Goal: Task Accomplishment & Management: Complete application form

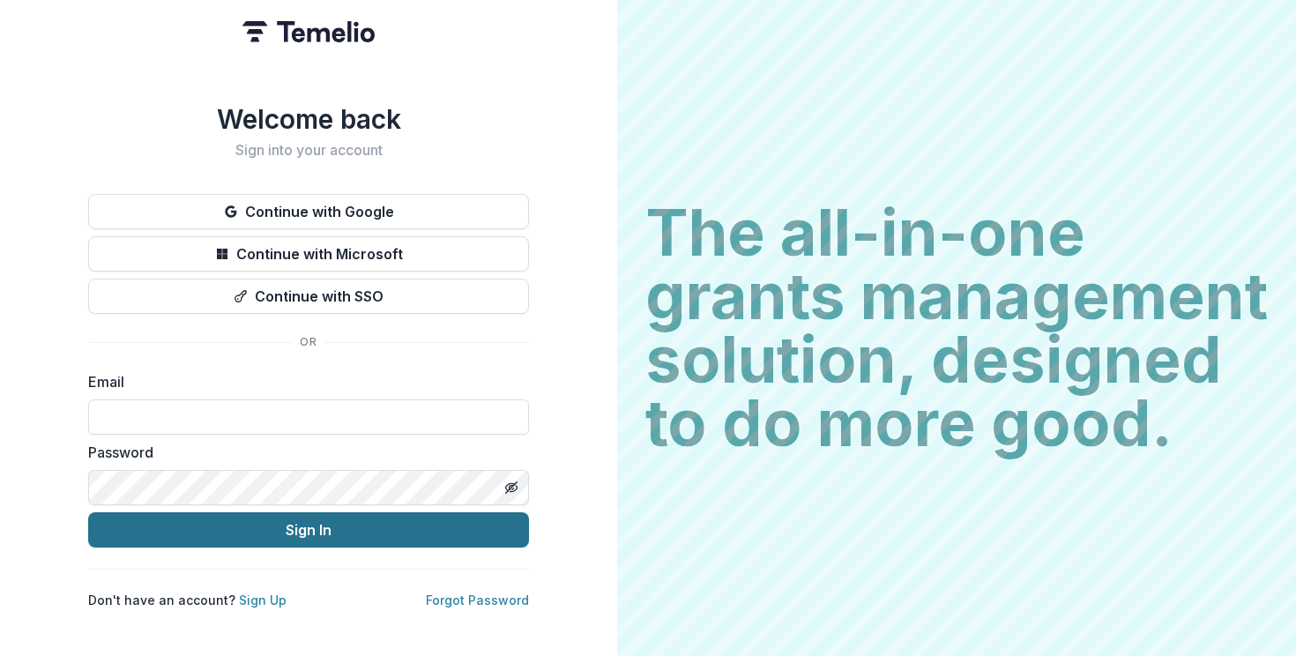
type input "**********"
click at [363, 525] on button "Sign In" at bounding box center [308, 529] width 441 height 35
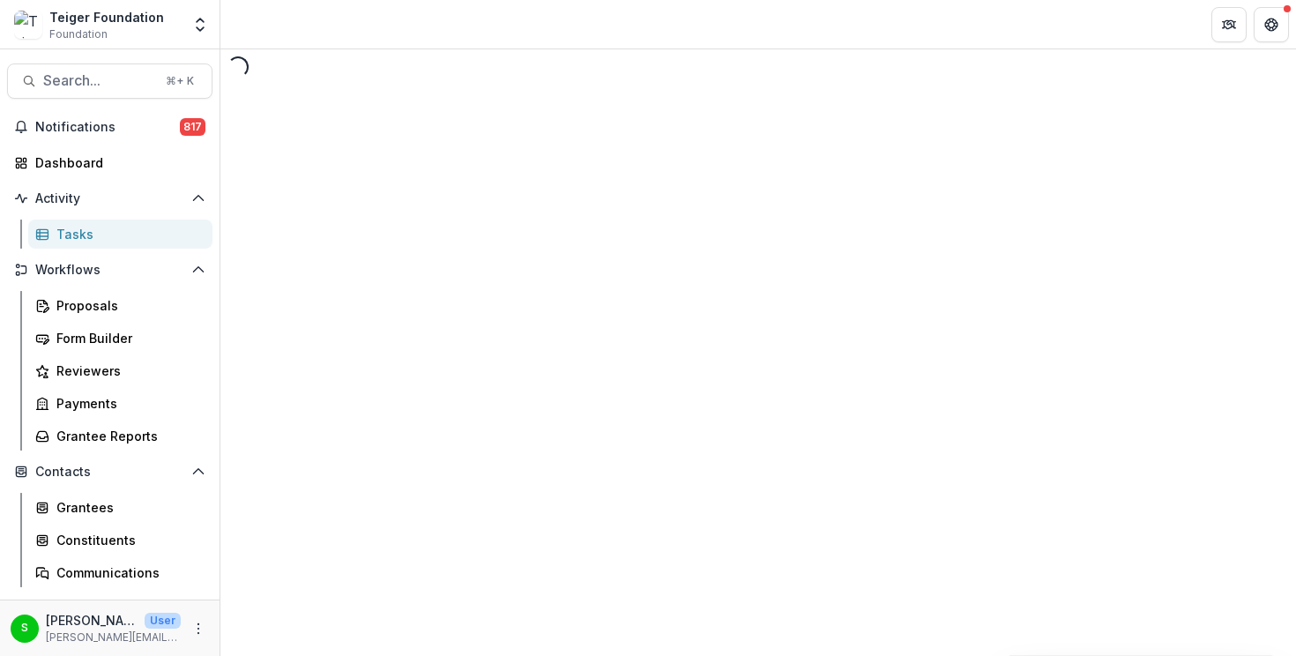
select select "********"
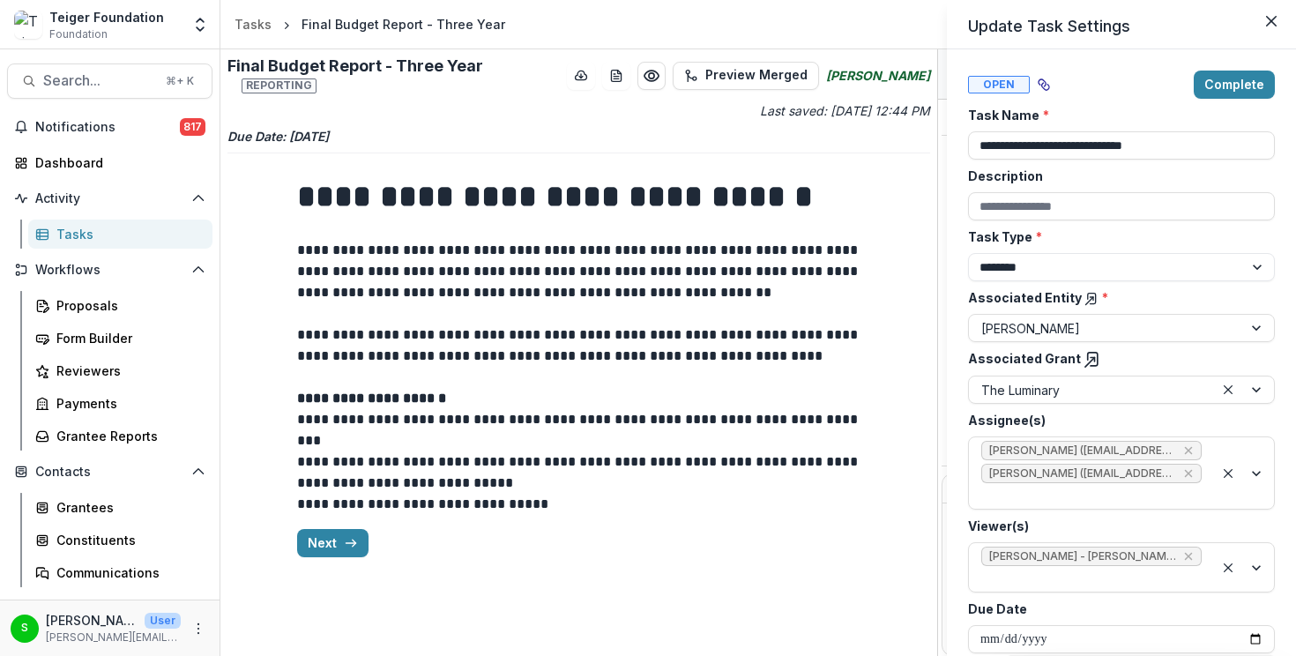
scroll to position [42, 0]
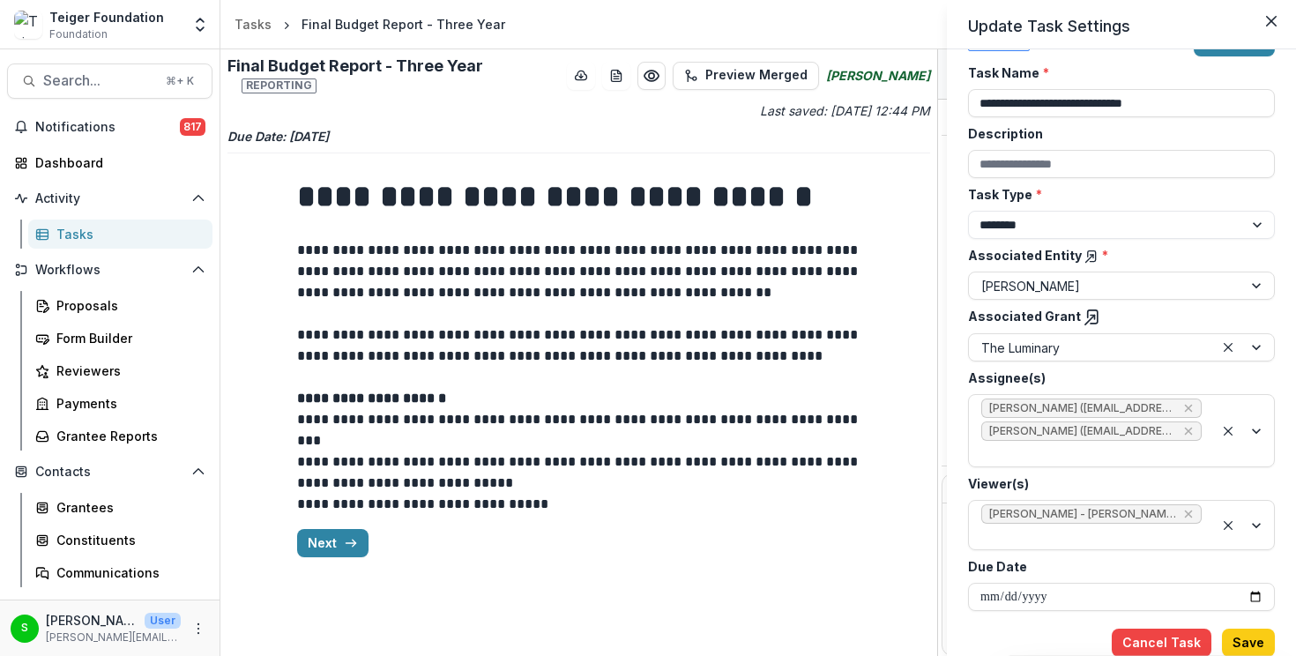
click at [683, 494] on div "**********" at bounding box center [648, 328] width 1296 height 656
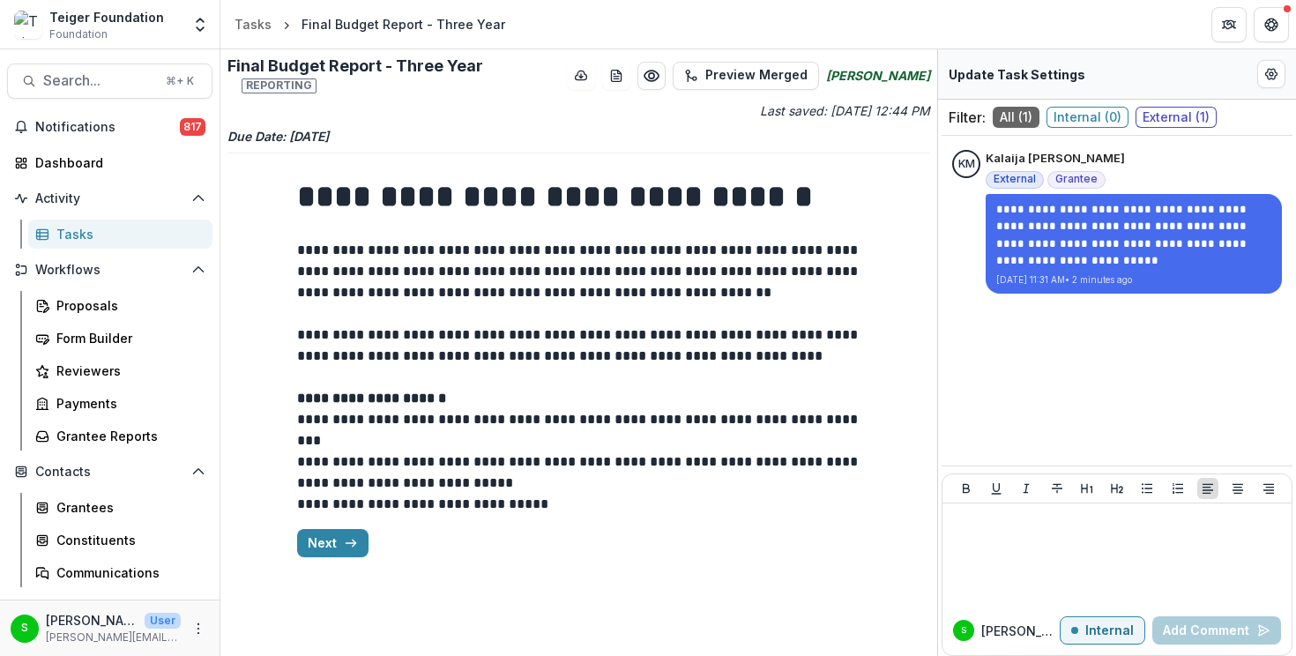
click at [805, 406] on p "**********" at bounding box center [579, 388] width 564 height 42
click at [346, 536] on icon "button" at bounding box center [351, 543] width 14 height 14
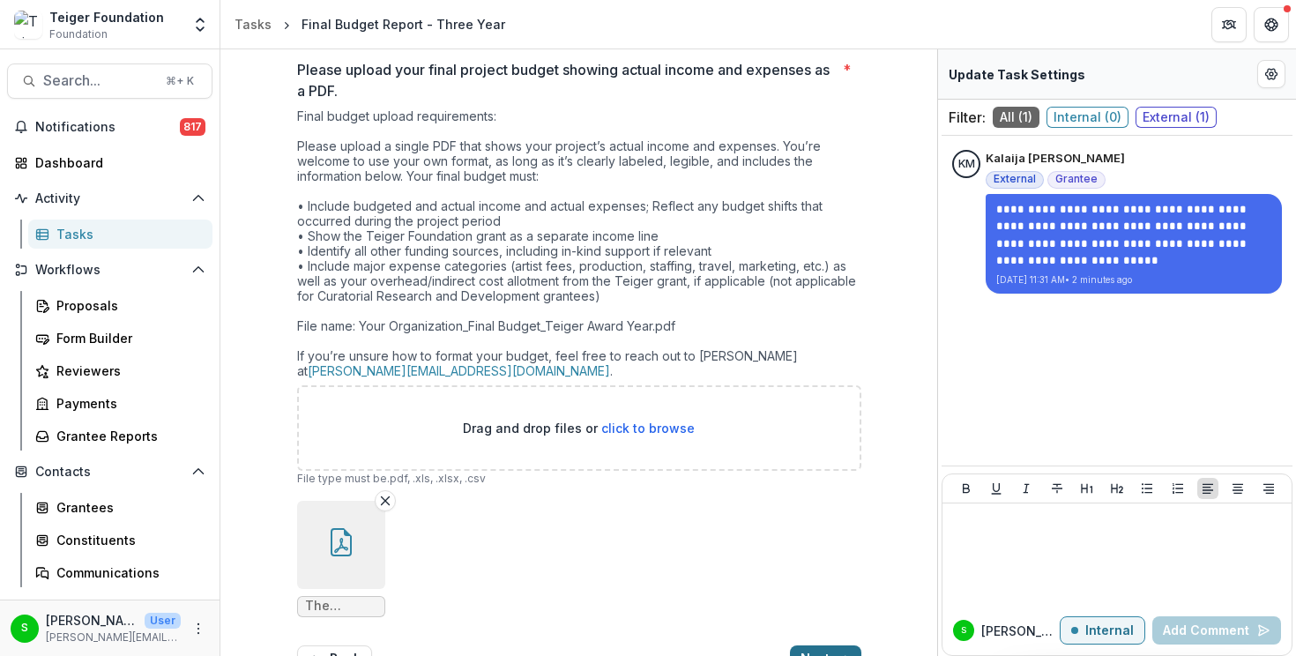
scroll to position [551, 0]
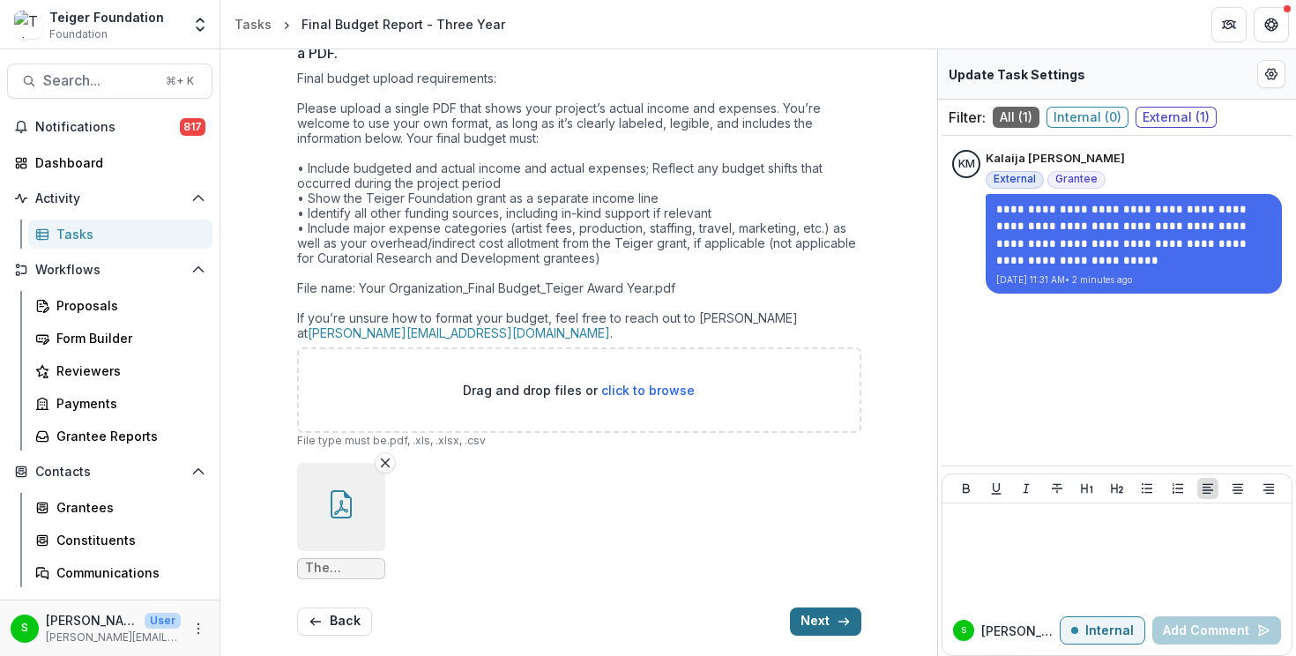
click at [824, 611] on button "Next" at bounding box center [825, 621] width 71 height 28
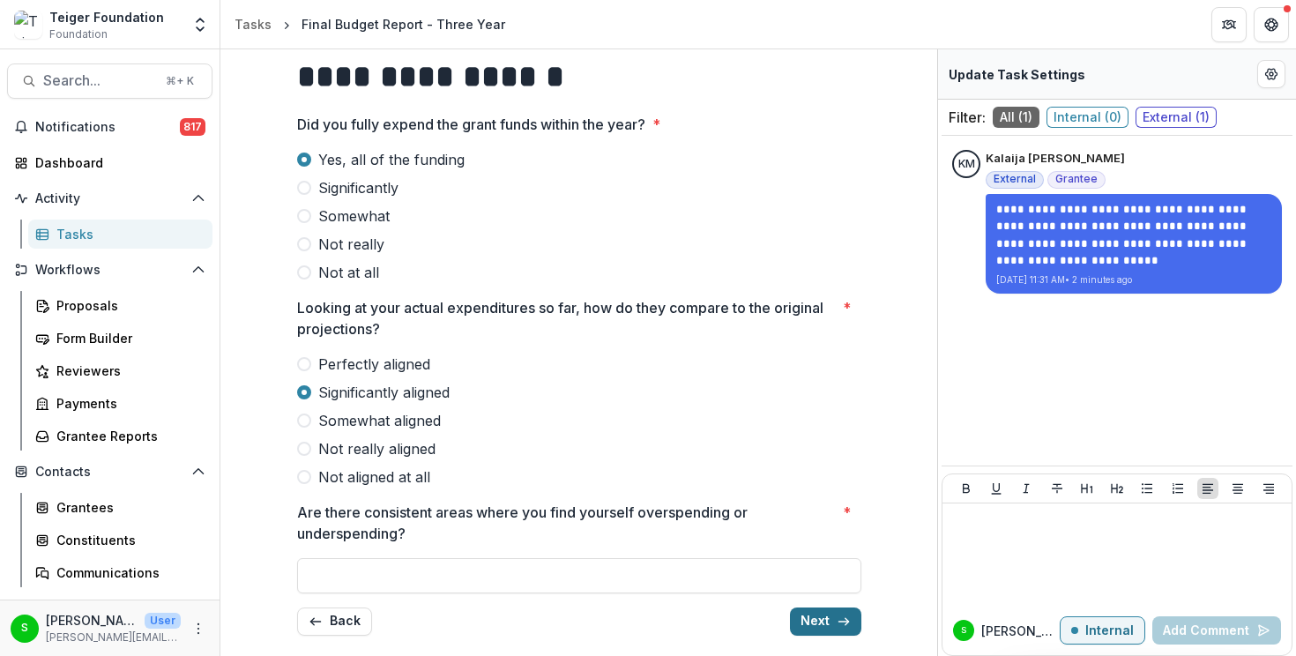
click at [819, 626] on button "Next" at bounding box center [825, 621] width 71 height 28
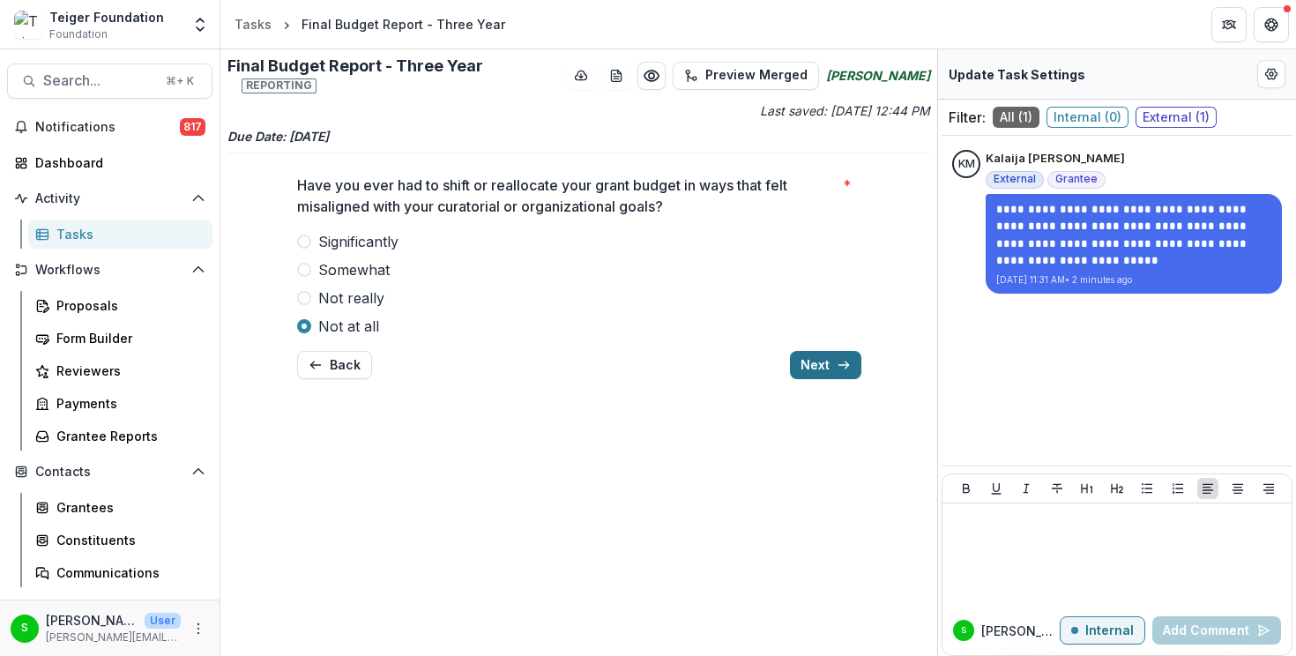
click at [806, 362] on button "Next" at bounding box center [825, 365] width 71 height 28
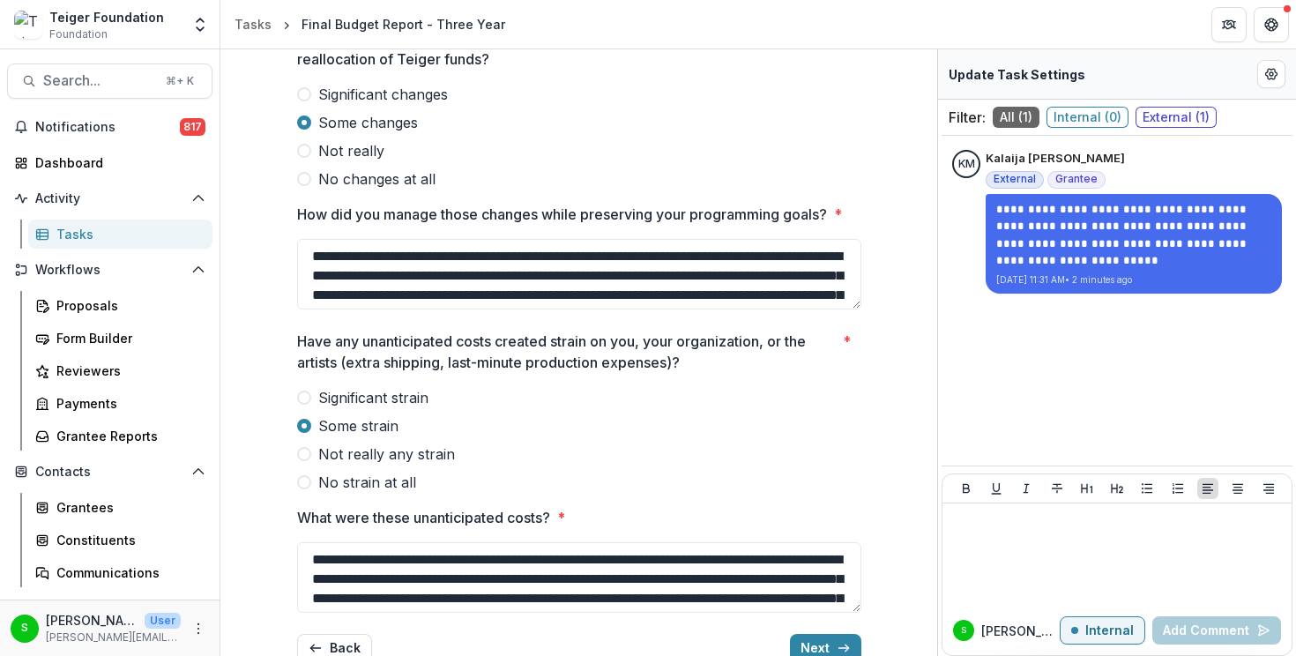
scroll to position [196, 0]
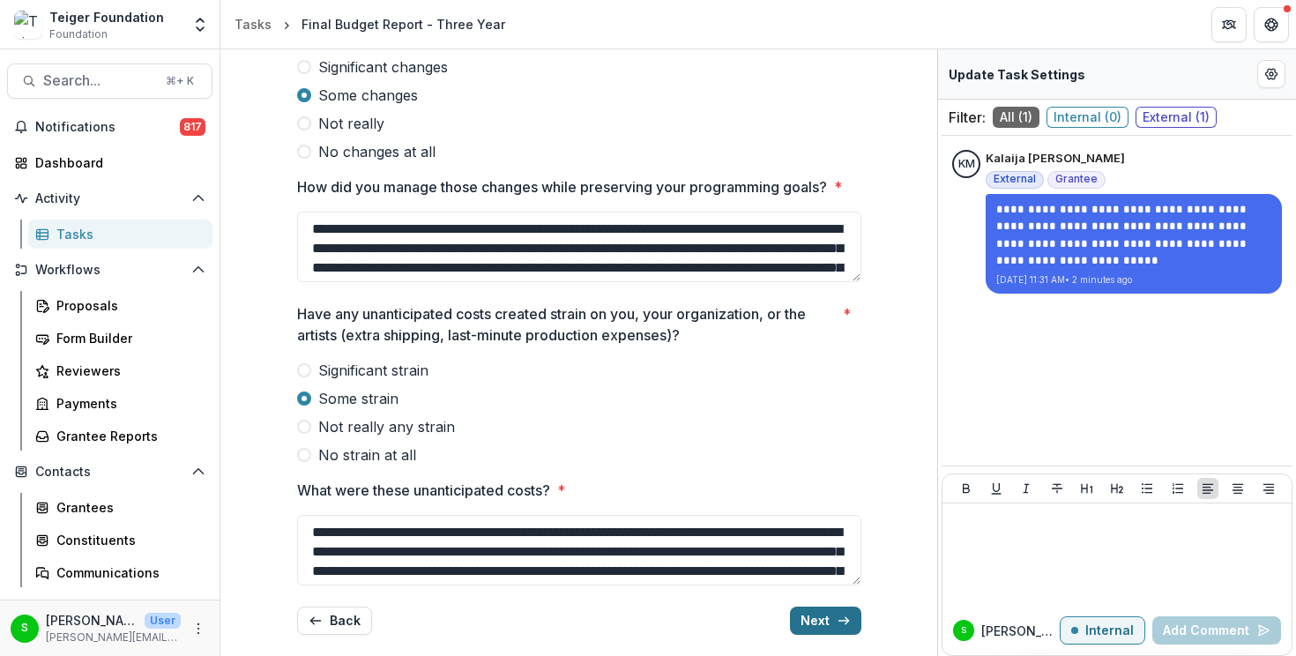
click at [810, 625] on button "Next" at bounding box center [825, 621] width 71 height 28
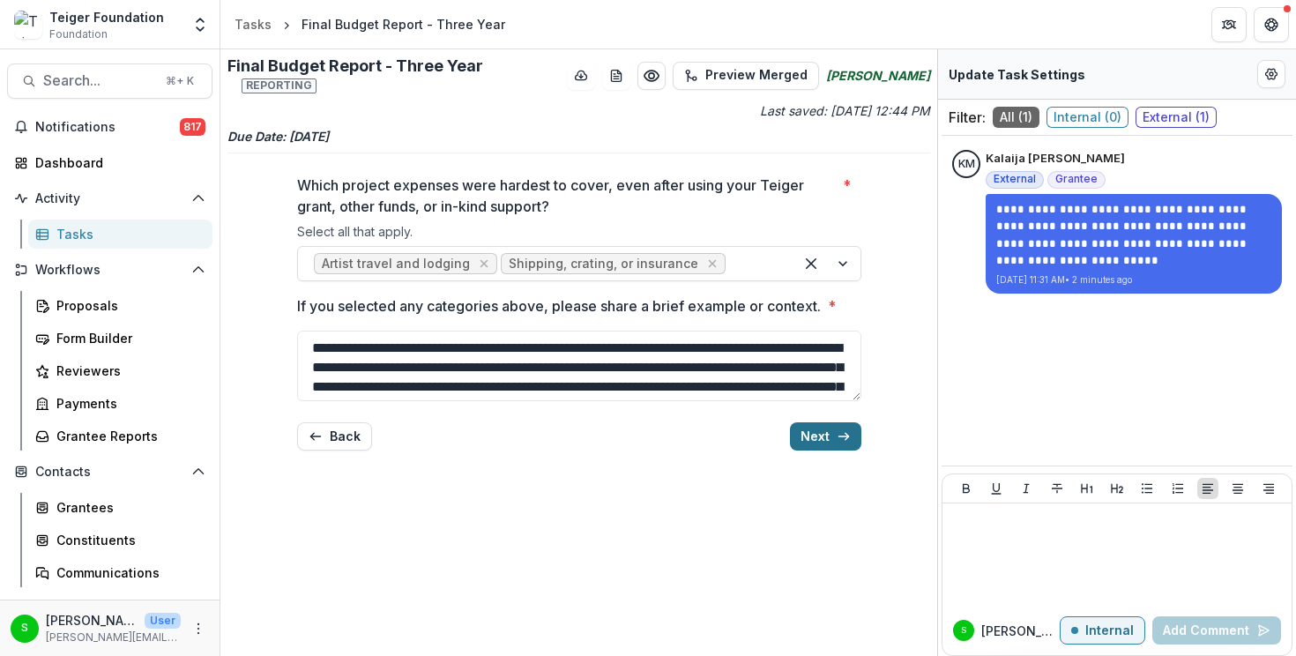
scroll to position [0, 0]
click at [817, 443] on button "Next" at bounding box center [825, 436] width 71 height 28
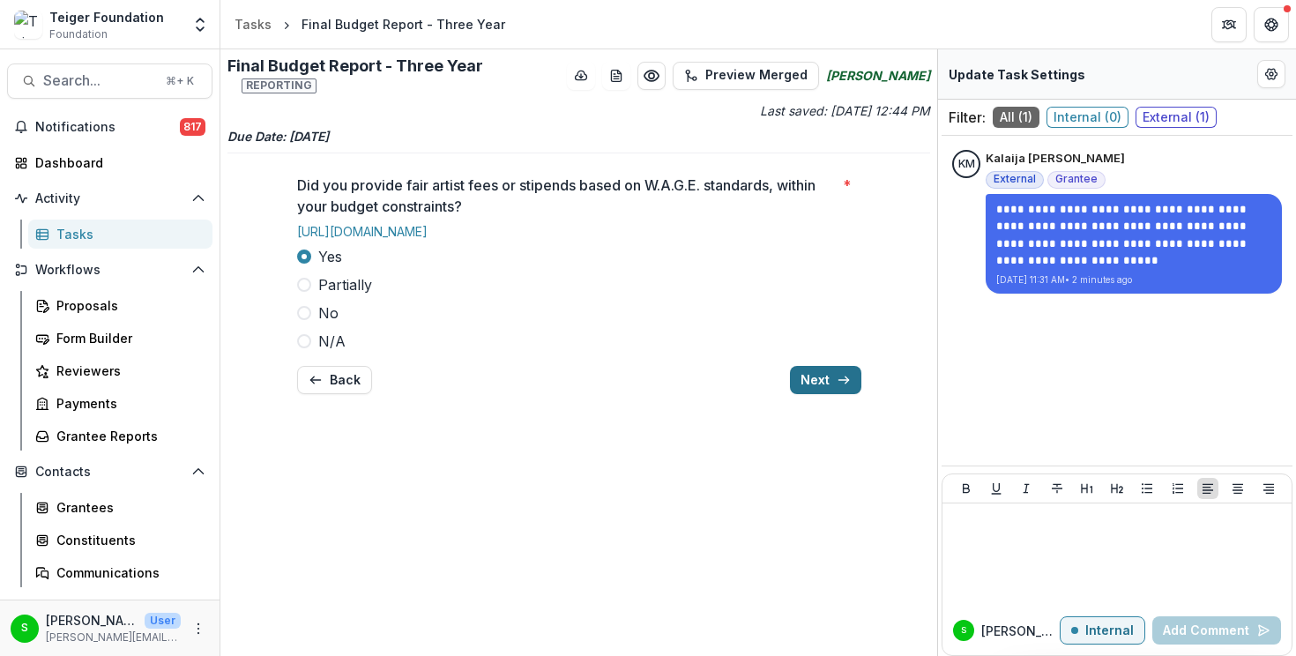
click at [819, 384] on button "Next" at bounding box center [825, 380] width 71 height 28
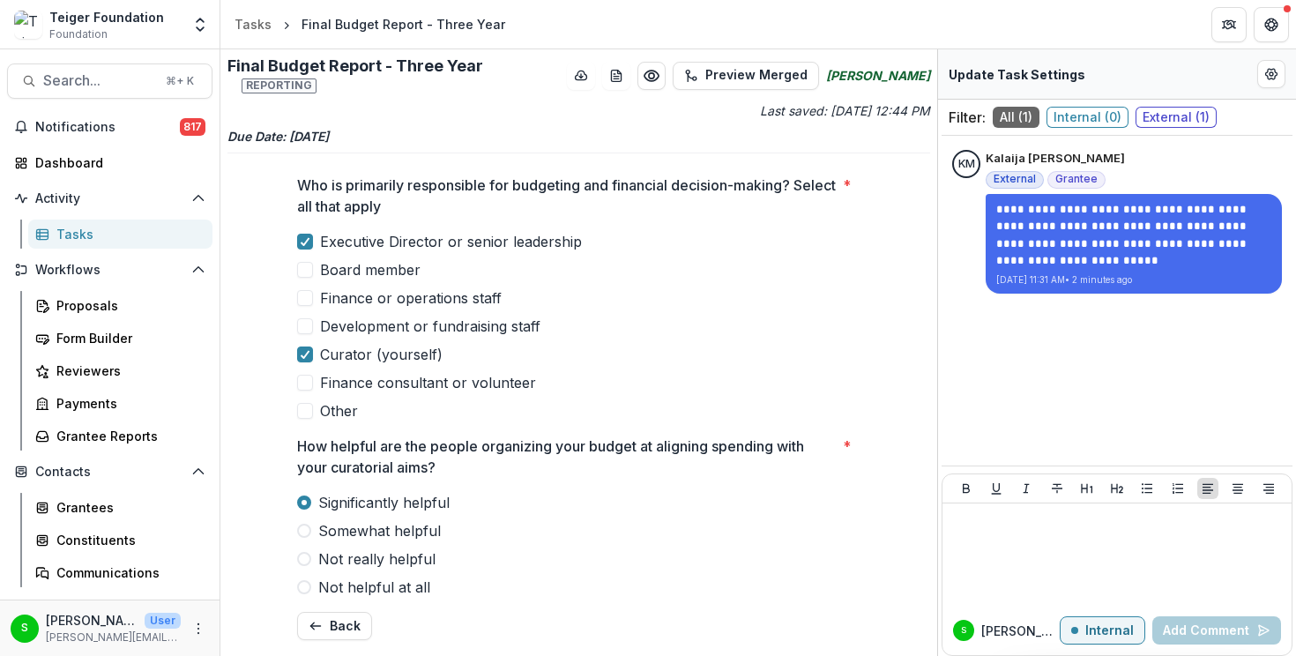
scroll to position [5, 0]
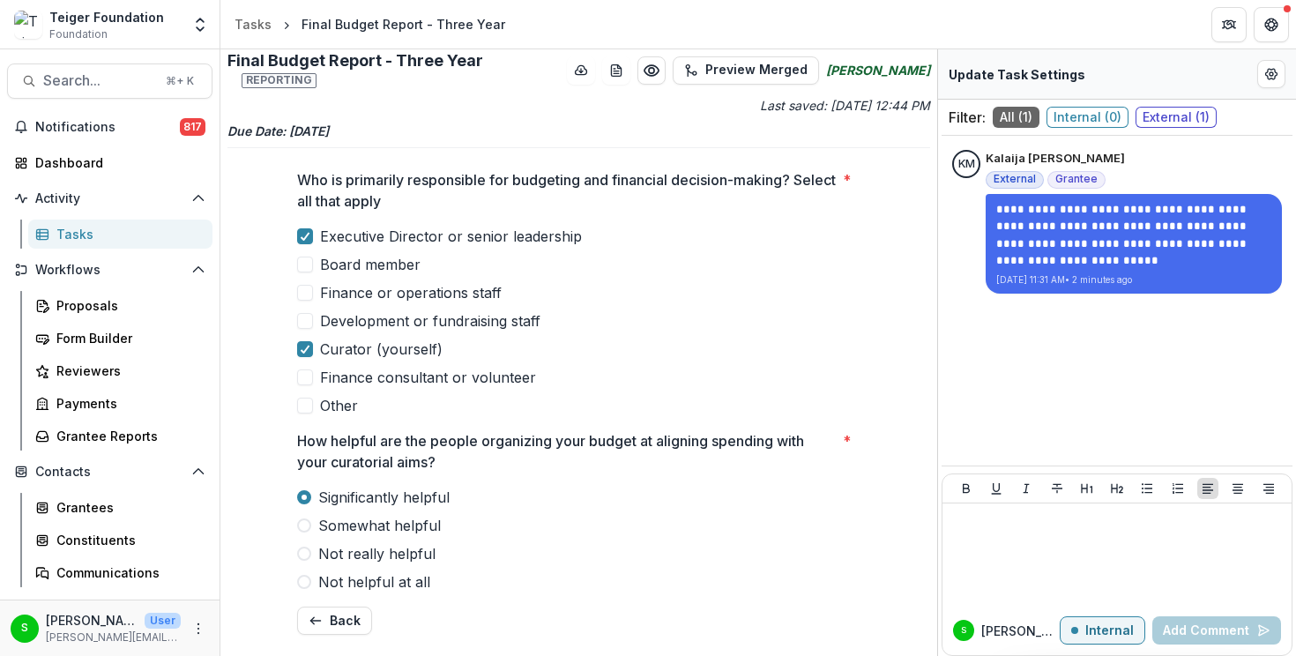
click at [786, 518] on label "Somewhat helpful" at bounding box center [579, 525] width 564 height 21
click at [329, 623] on button "Back" at bounding box center [334, 621] width 75 height 28
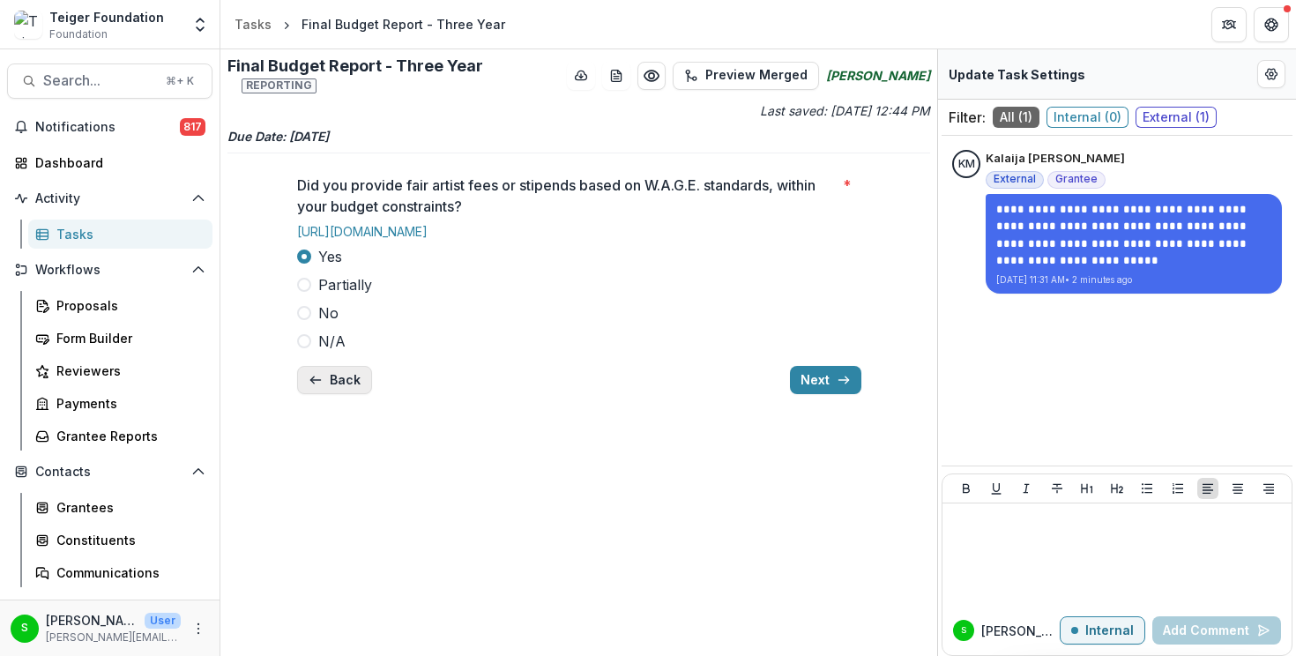
click at [359, 382] on button "Back" at bounding box center [334, 380] width 75 height 28
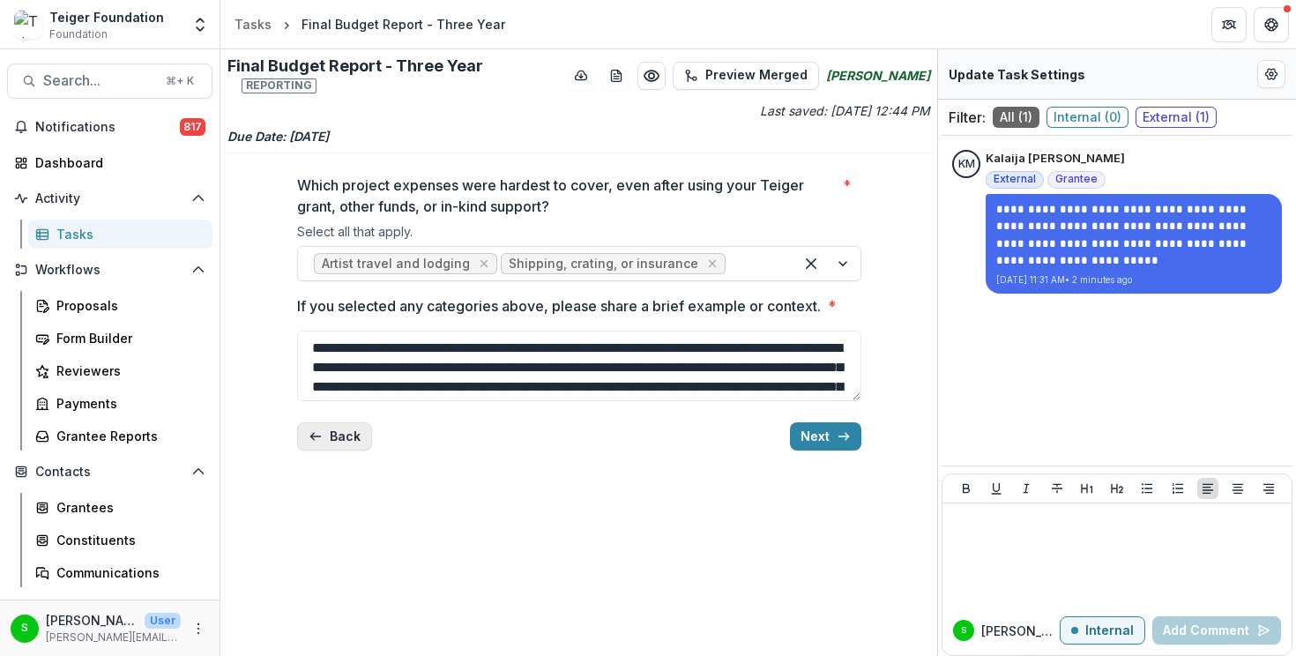
click at [334, 431] on button "Back" at bounding box center [334, 436] width 75 height 28
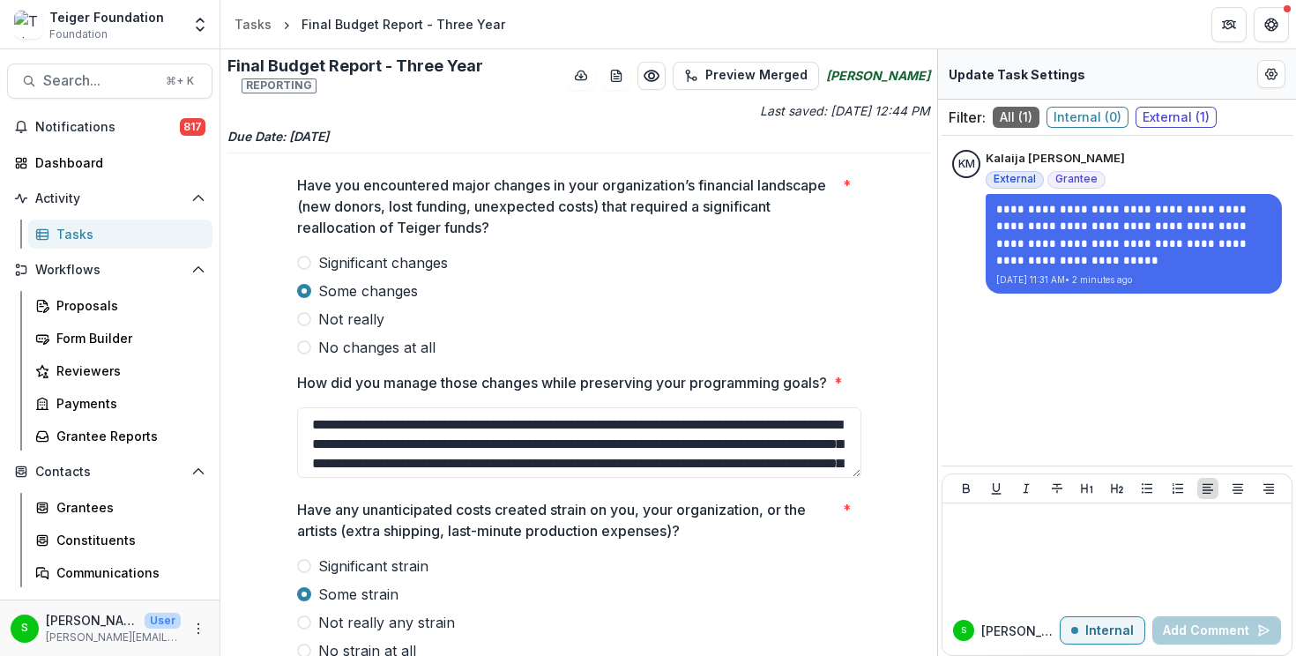
scroll to position [196, 0]
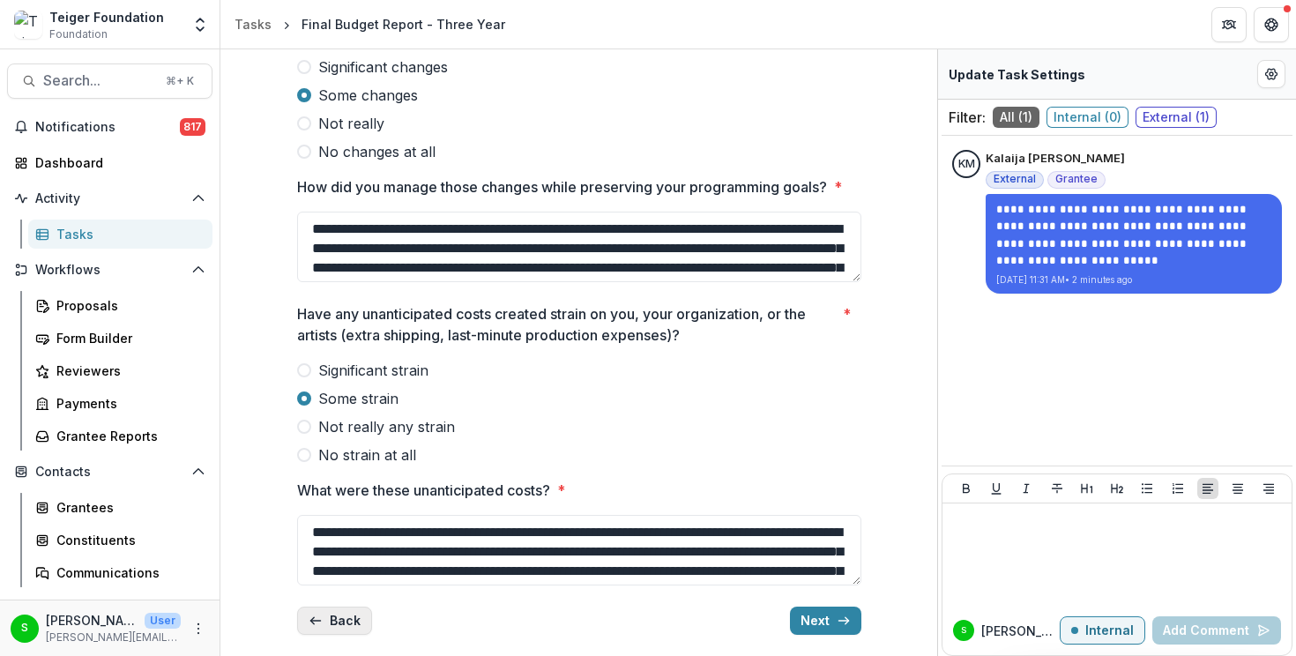
click at [329, 621] on button "Back" at bounding box center [334, 621] width 75 height 28
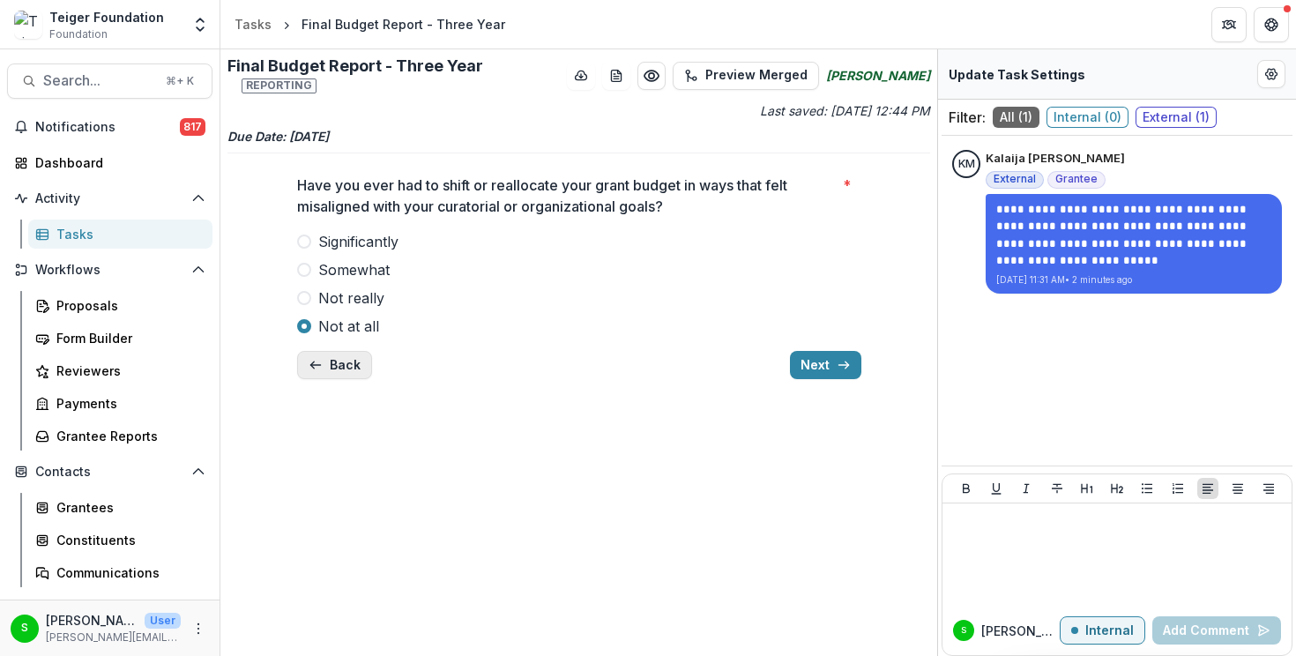
click at [333, 358] on button "Back" at bounding box center [334, 365] width 75 height 28
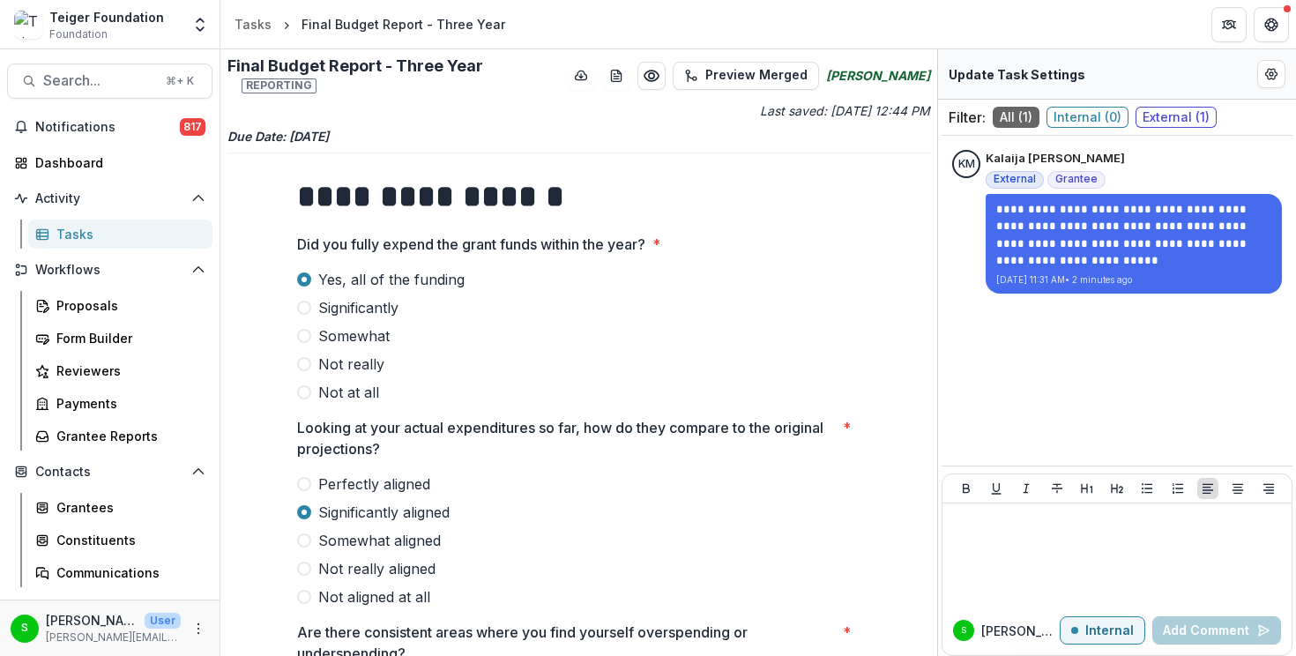
scroll to position [120, 0]
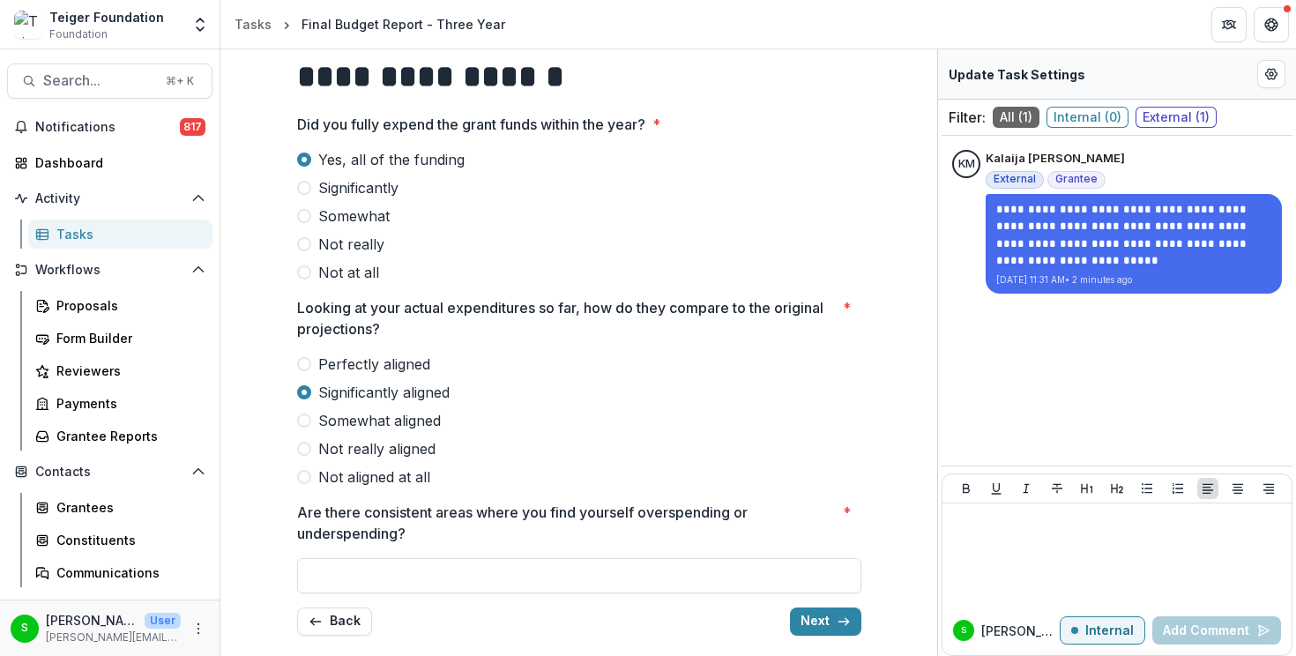
click at [423, 531] on p "Are there consistent areas where you find yourself overspending or underspendin…" at bounding box center [566, 523] width 539 height 42
click at [423, 558] on input "Are there consistent areas where you find yourself overspending or underspendin…" at bounding box center [579, 575] width 564 height 35
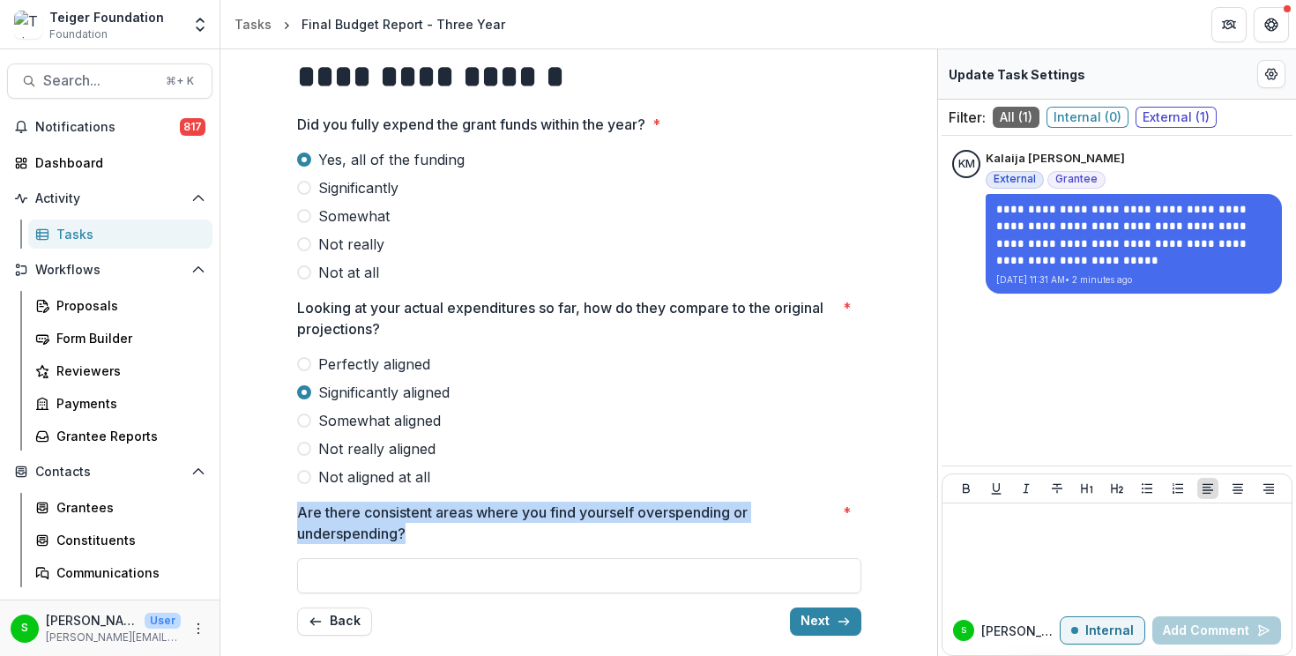
drag, startPoint x: 416, startPoint y: 540, endPoint x: 292, endPoint y: 510, distance: 127.9
click at [292, 510] on div "**********" at bounding box center [579, 345] width 592 height 608
copy p "Are there consistent areas where you find yourself overspending or underspendin…"
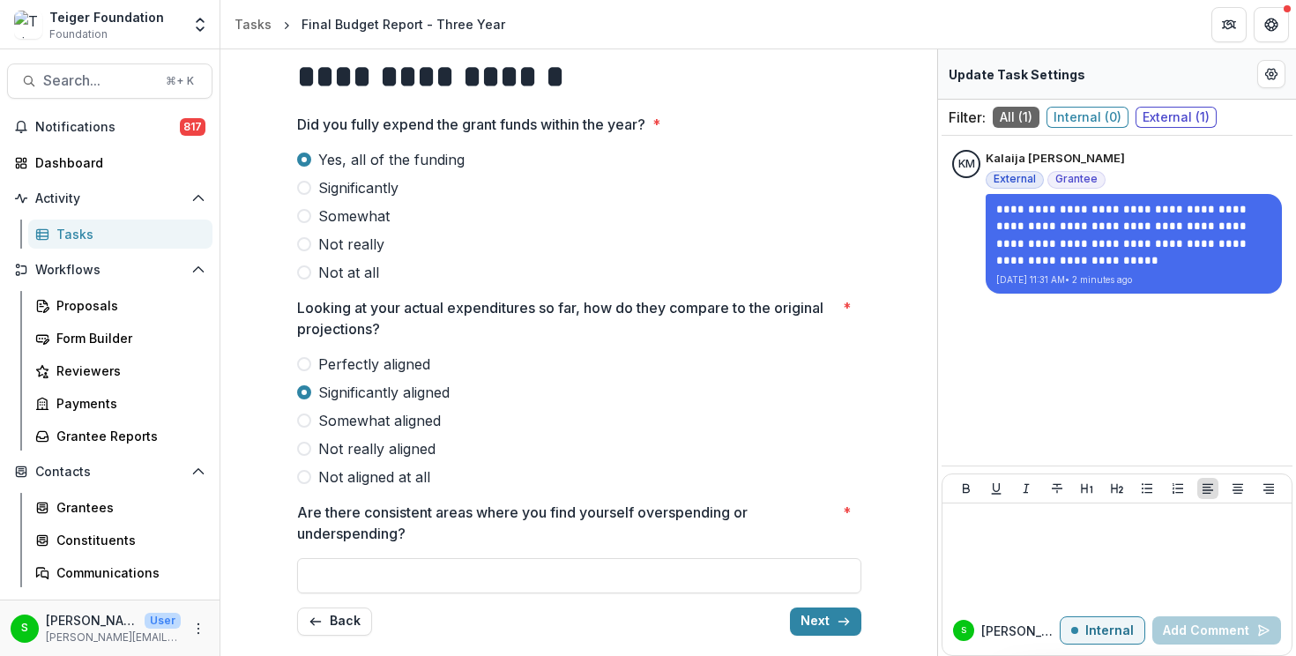
click at [517, 308] on p "Looking at your actual expenditures so far, how do they compare to the original…" at bounding box center [566, 318] width 539 height 42
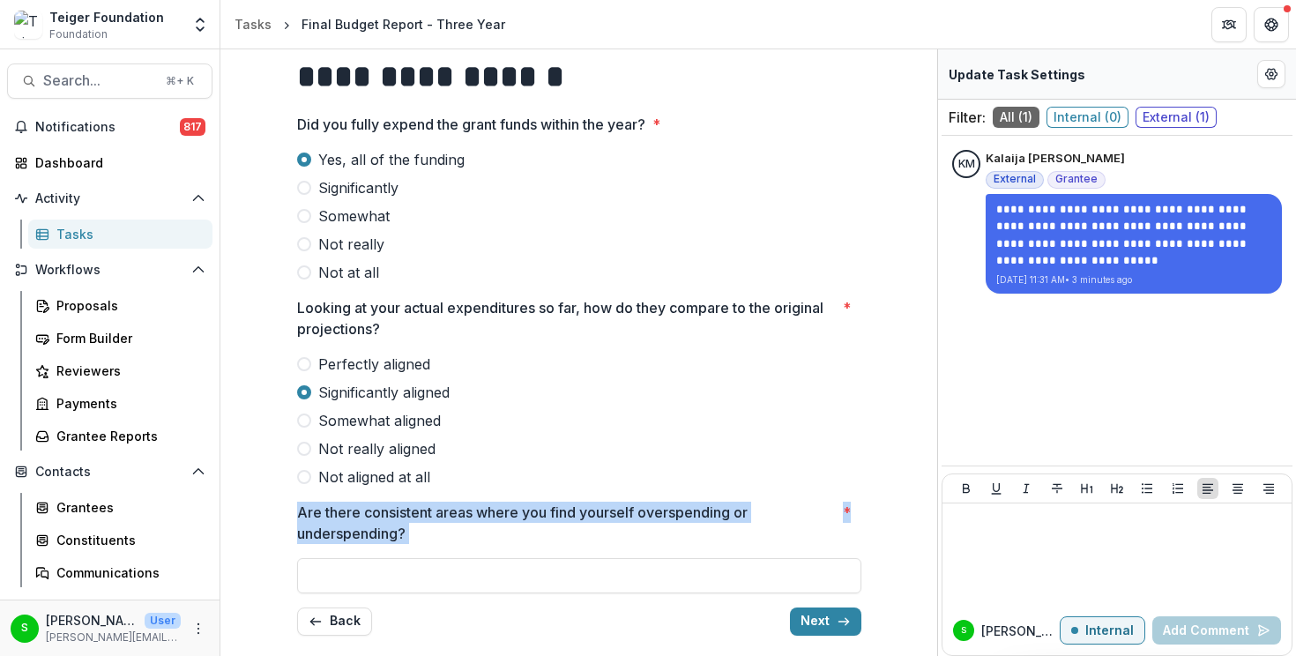
drag, startPoint x: 428, startPoint y: 544, endPoint x: 292, endPoint y: 503, distance: 142.5
click at [292, 503] on div "**********" at bounding box center [579, 345] width 592 height 608
copy label "Are there consistent areas where you find yourself overspending or underspendin…"
click at [339, 629] on button "Back" at bounding box center [334, 621] width 75 height 28
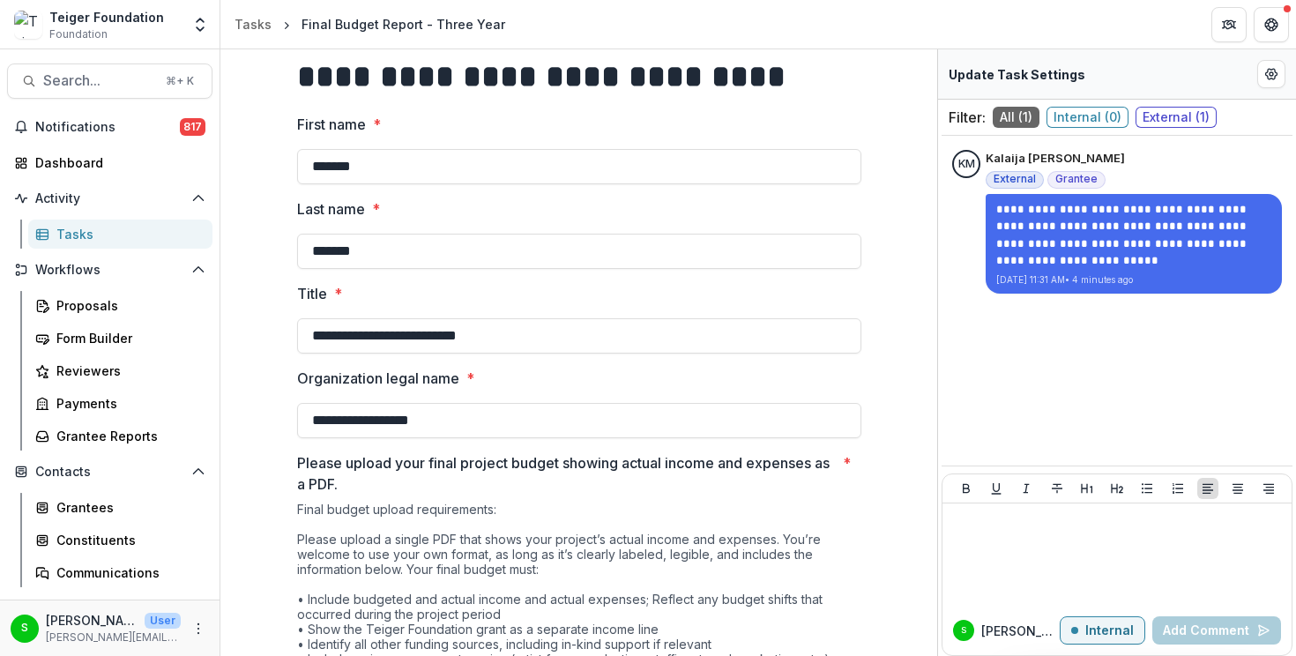
scroll to position [551, 0]
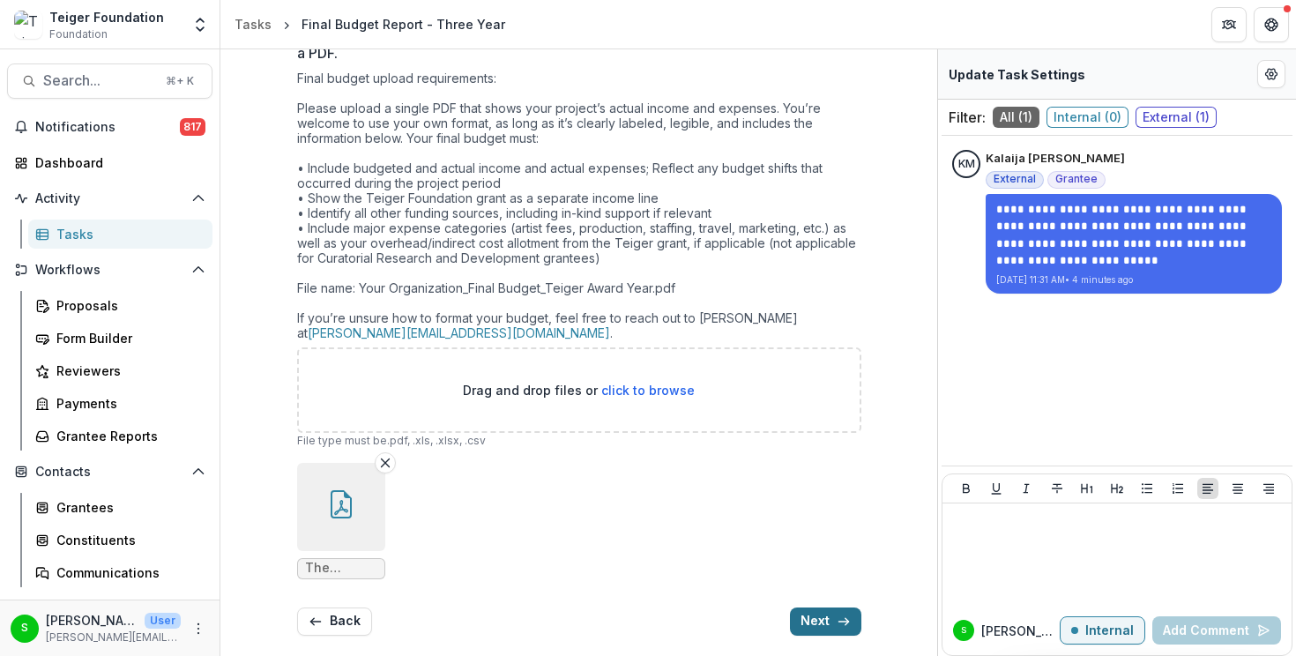
click at [823, 610] on button "Next" at bounding box center [825, 621] width 71 height 28
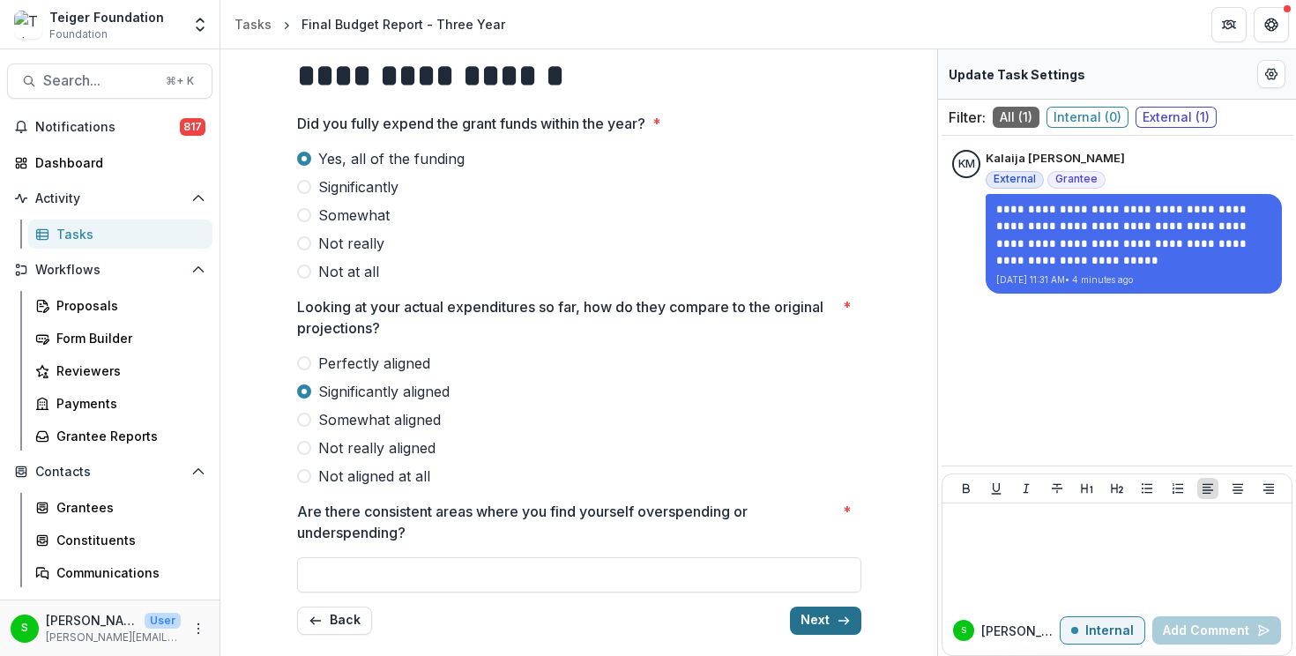
scroll to position [120, 0]
click at [824, 624] on button "Next" at bounding box center [825, 621] width 71 height 28
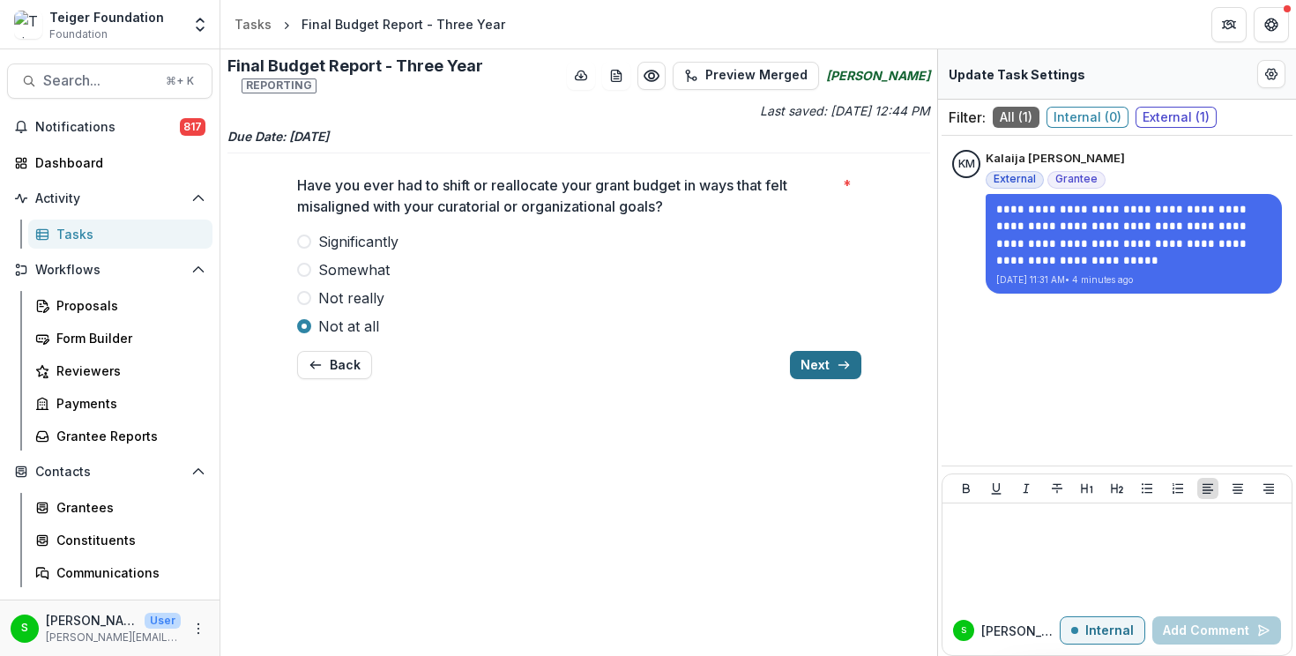
click at [822, 376] on button "Next" at bounding box center [825, 365] width 71 height 28
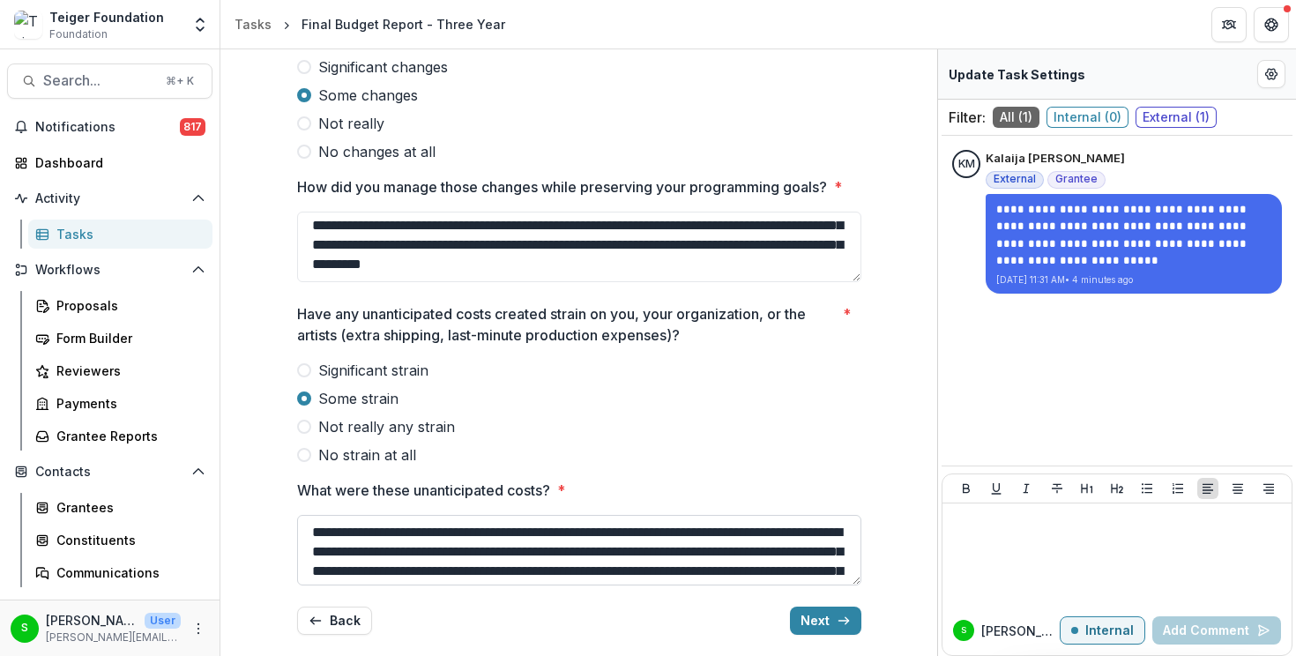
scroll to position [23, 0]
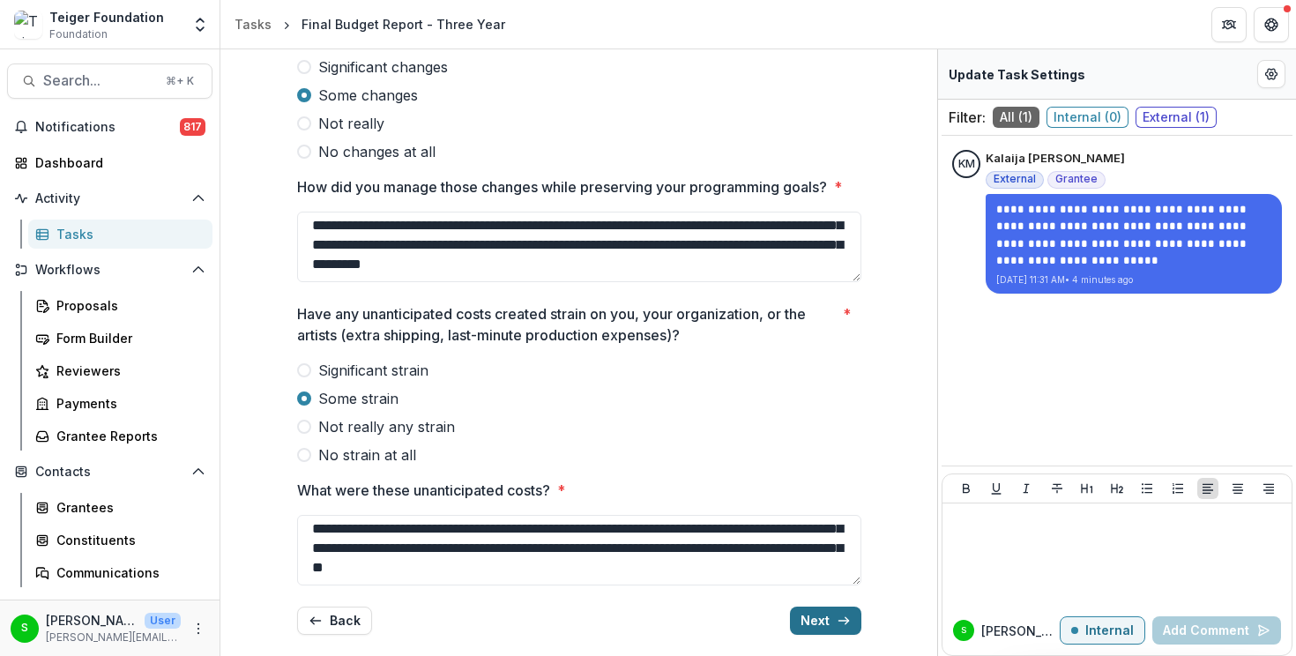
click at [824, 613] on button "Next" at bounding box center [825, 621] width 71 height 28
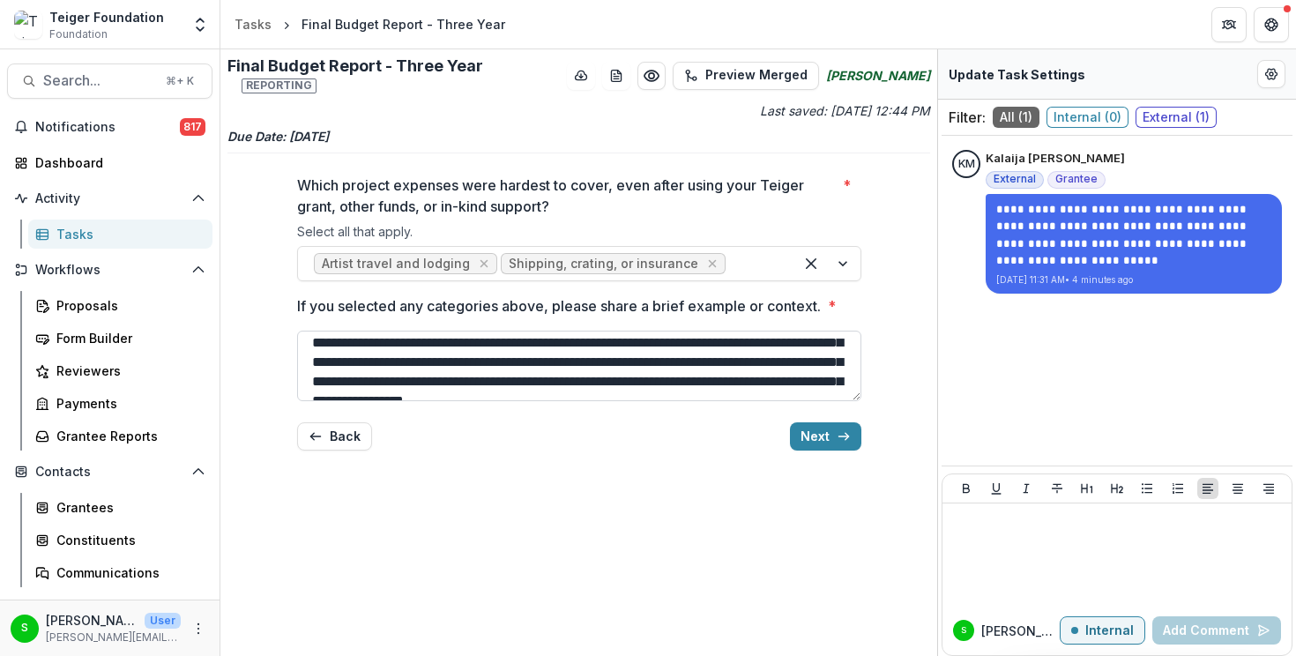
scroll to position [0, 0]
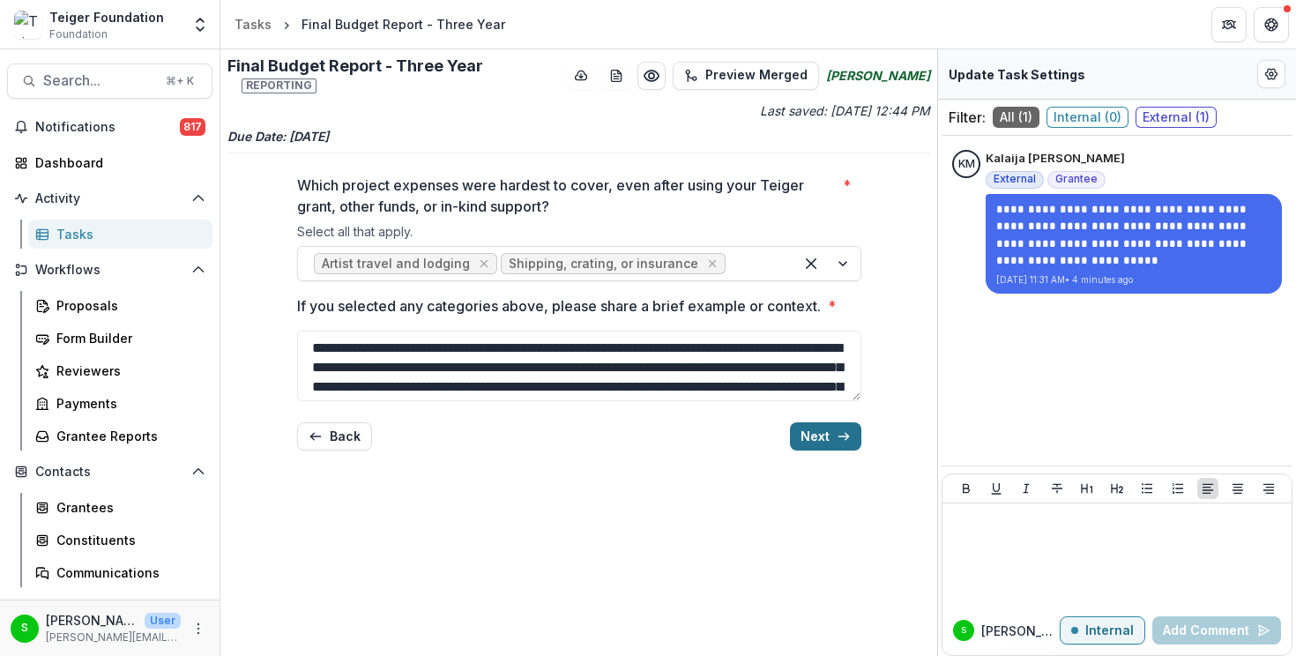
click at [837, 434] on icon "button" at bounding box center [844, 436] width 14 height 14
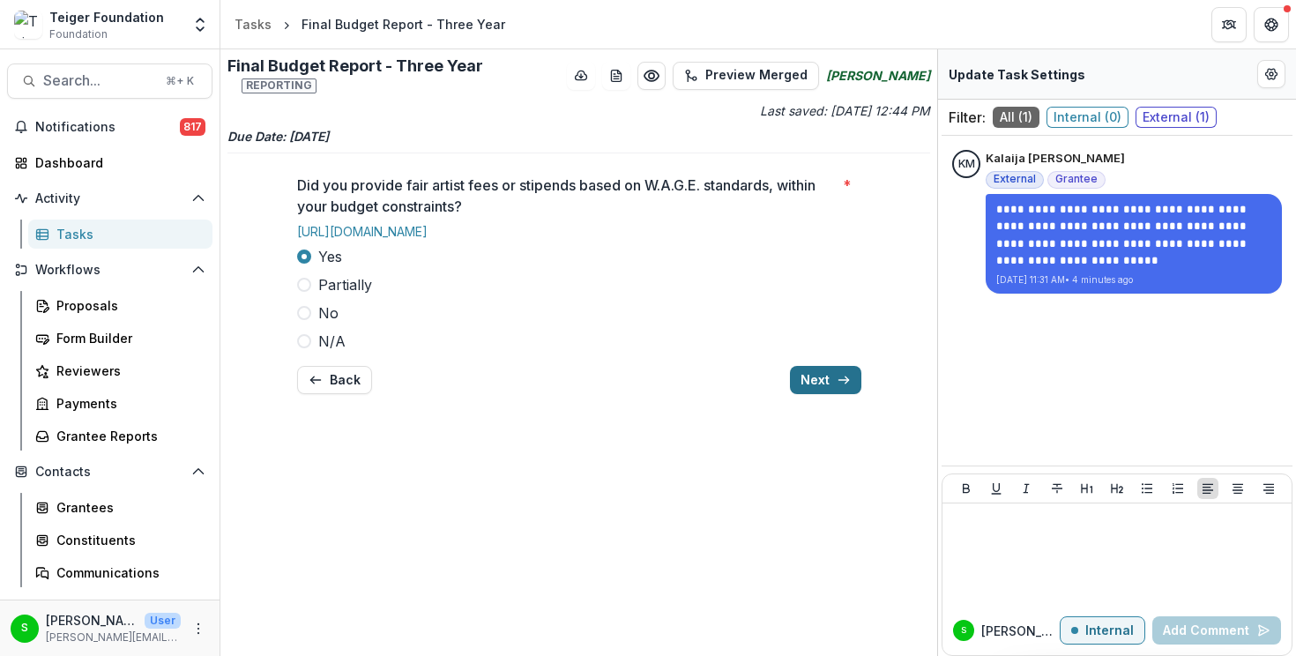
click at [834, 367] on button "Next" at bounding box center [825, 380] width 71 height 28
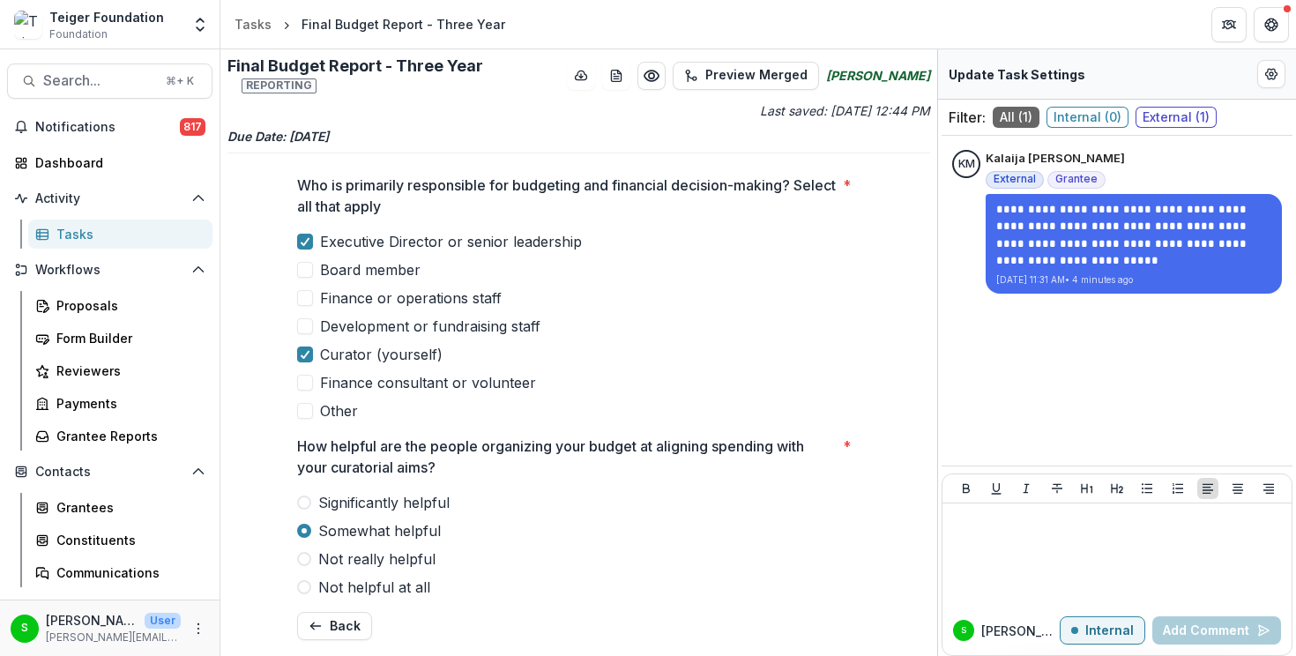
scroll to position [5, 0]
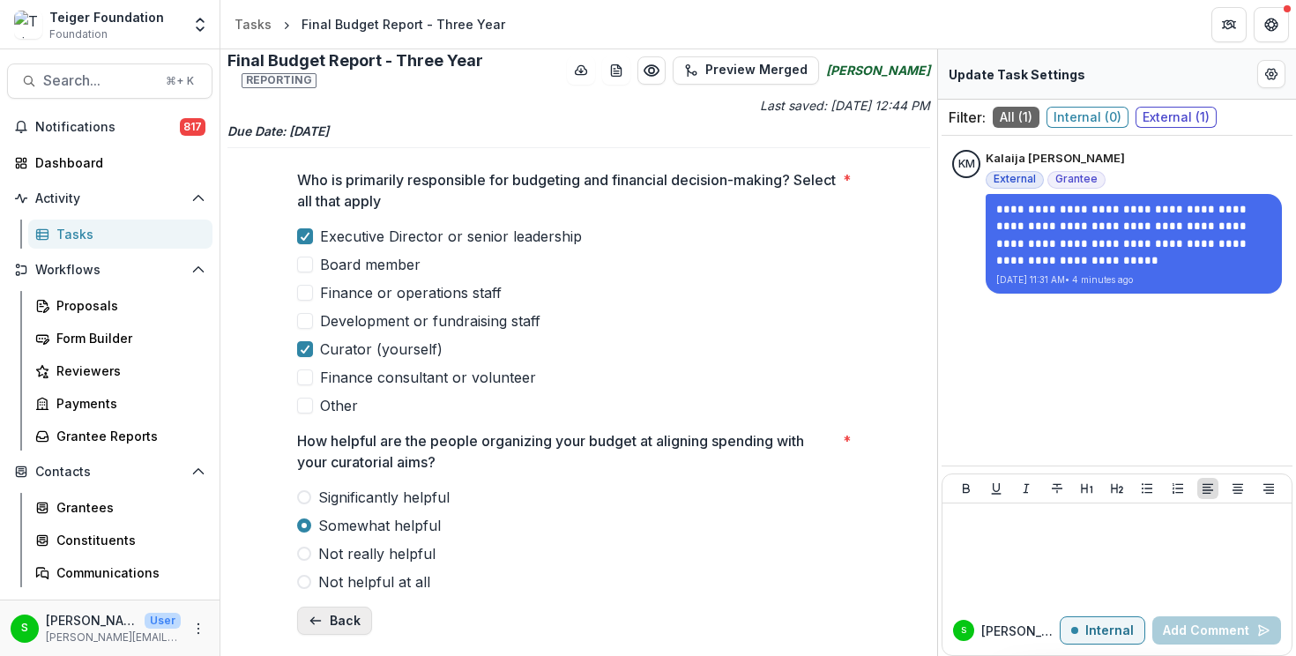
click at [339, 622] on button "Back" at bounding box center [334, 621] width 75 height 28
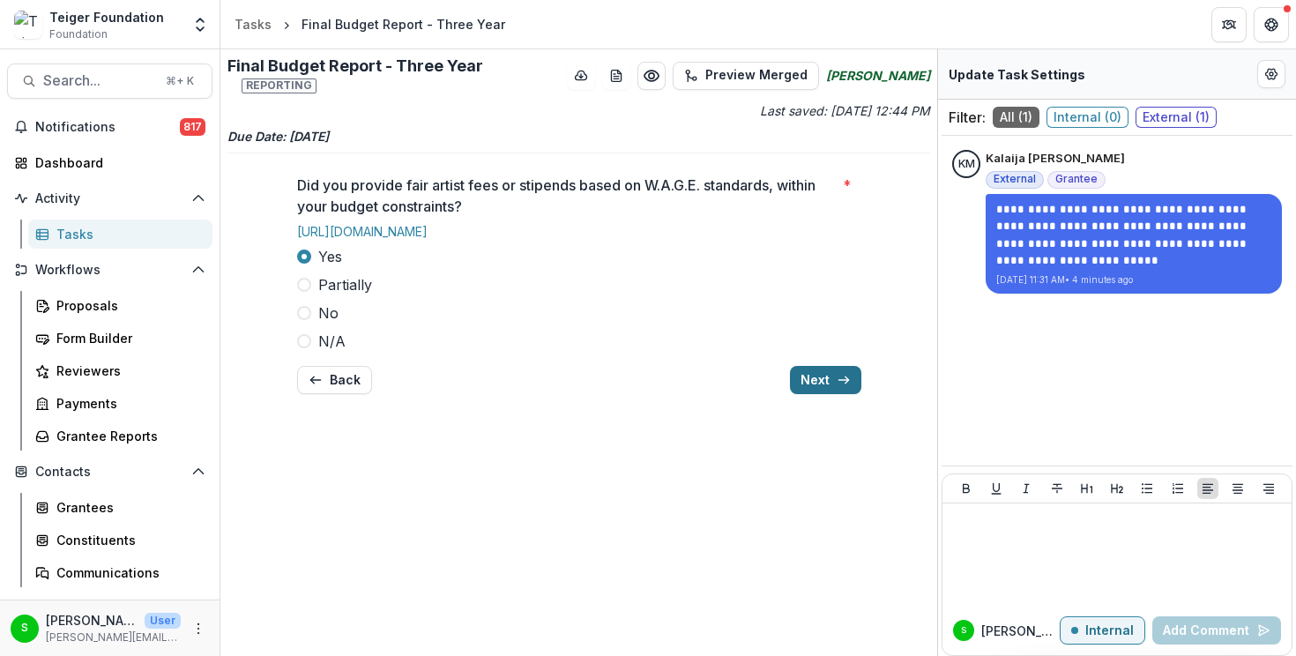
click at [819, 375] on button "Next" at bounding box center [825, 380] width 71 height 28
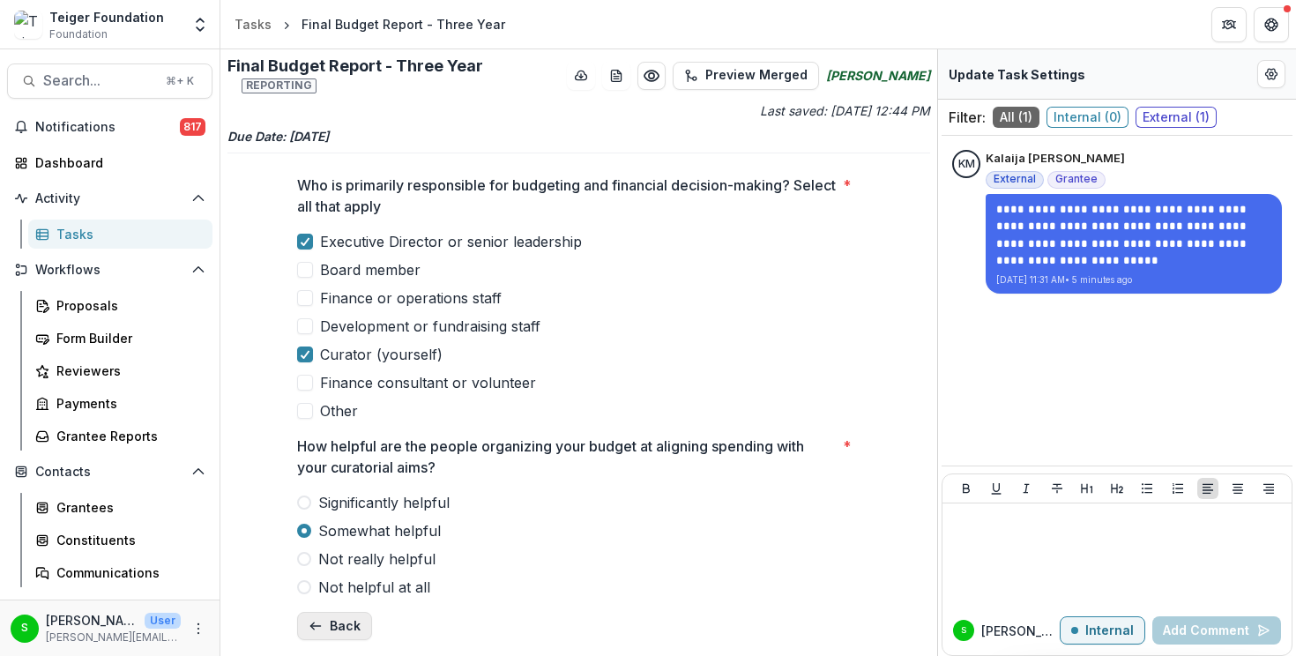
click at [336, 622] on button "Back" at bounding box center [334, 626] width 75 height 28
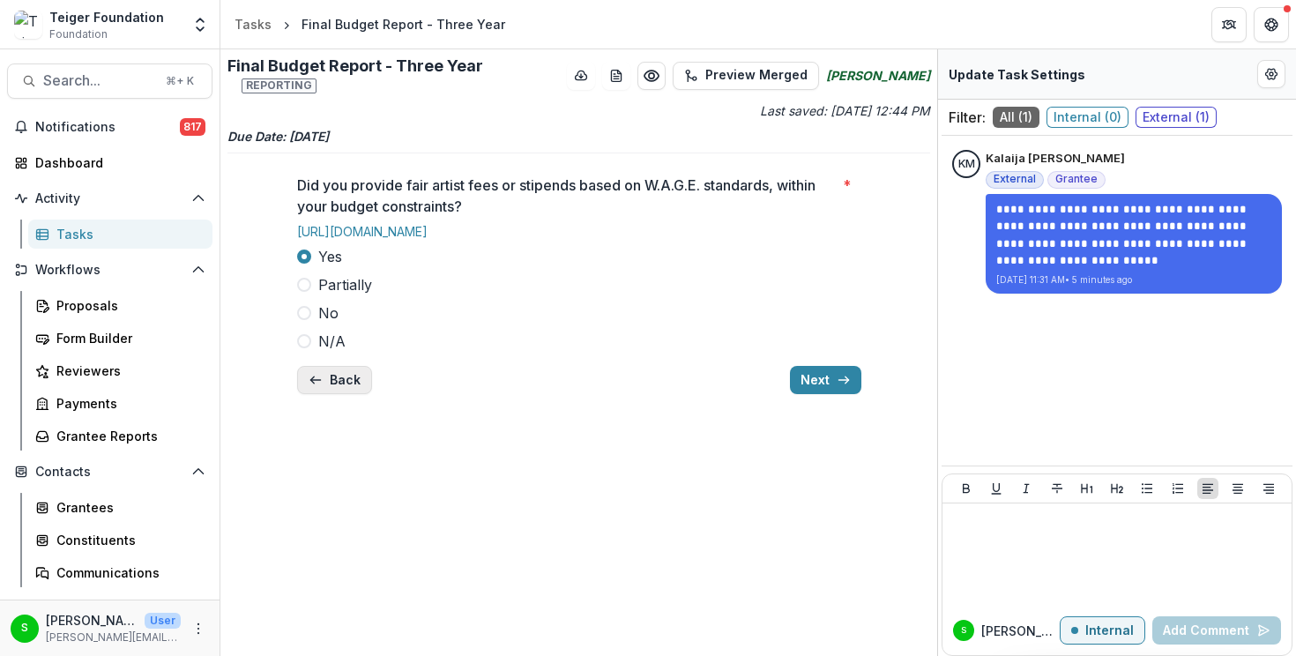
click at [338, 369] on button "Back" at bounding box center [334, 380] width 75 height 28
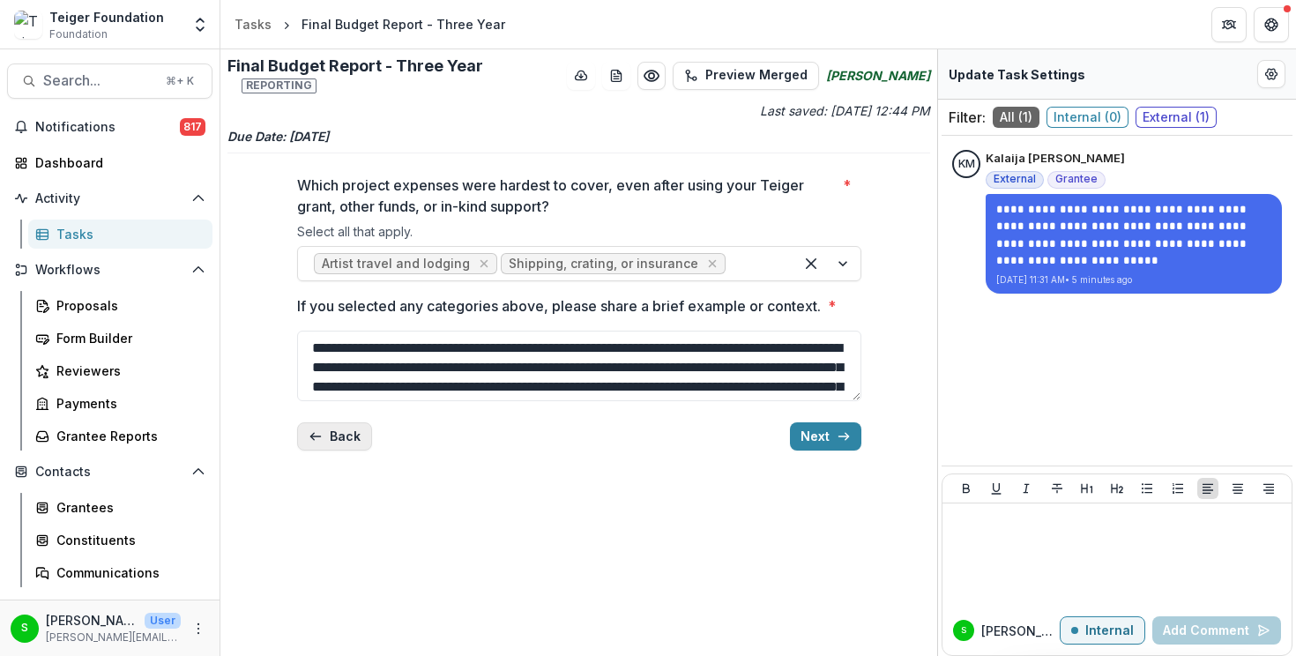
click at [325, 430] on button "Back" at bounding box center [334, 436] width 75 height 28
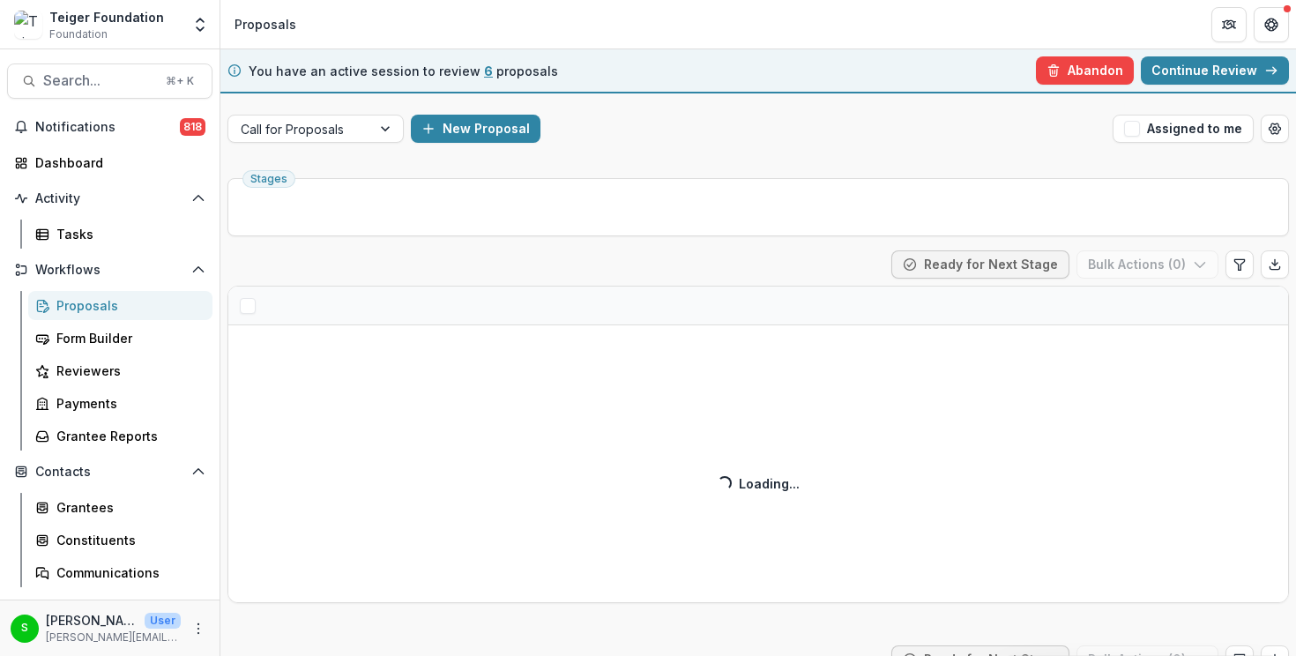
click at [570, 138] on div "New Proposal" at bounding box center [758, 129] width 695 height 28
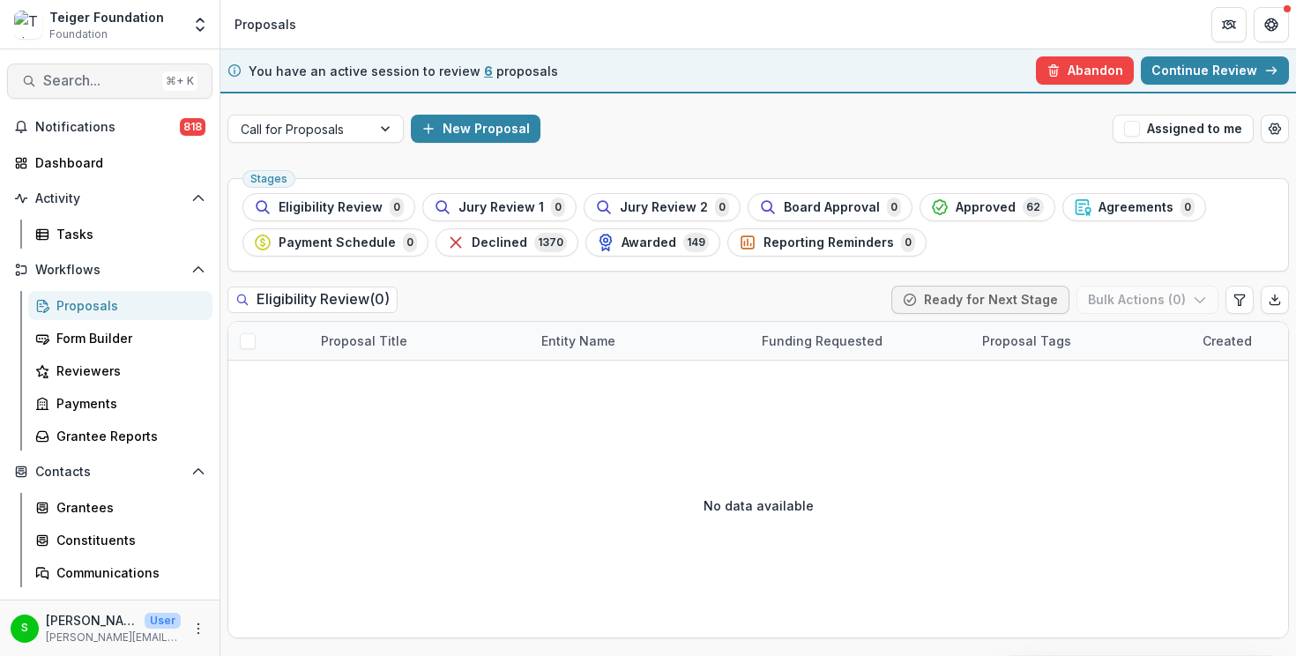
click at [86, 68] on button "Search... ⌘ + K" at bounding box center [109, 80] width 205 height 35
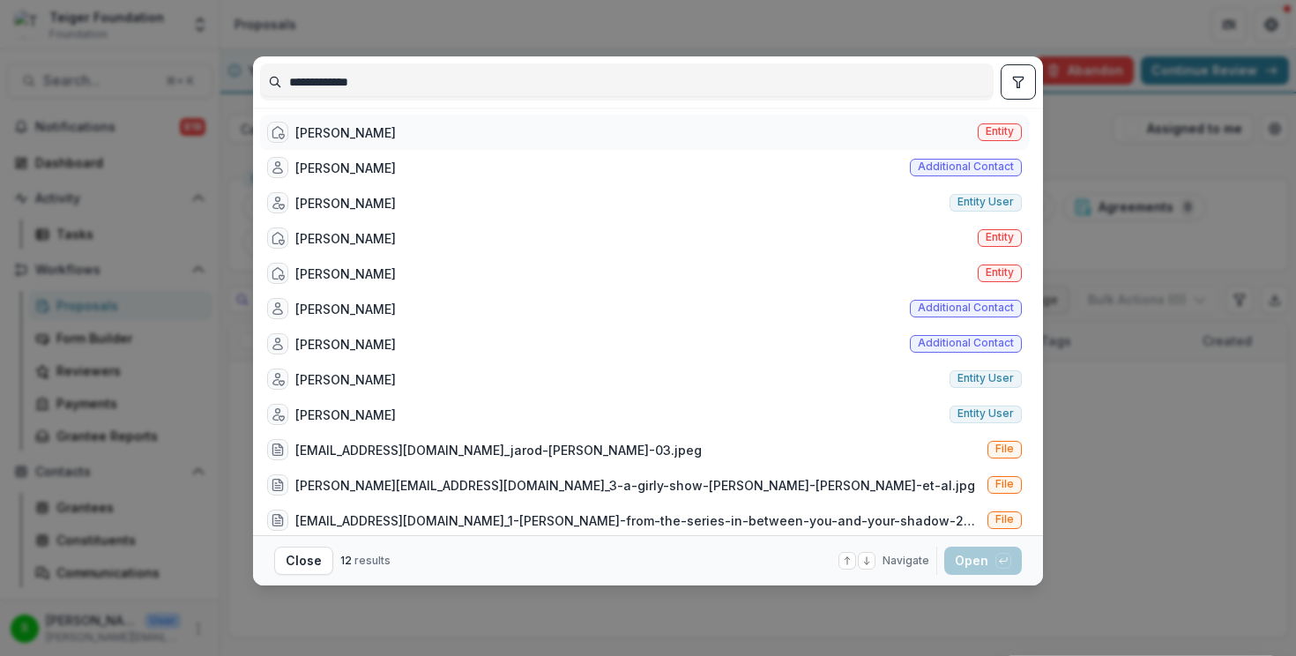
type input "**********"
click at [539, 134] on div "[PERSON_NAME] Entity" at bounding box center [644, 132] width 769 height 35
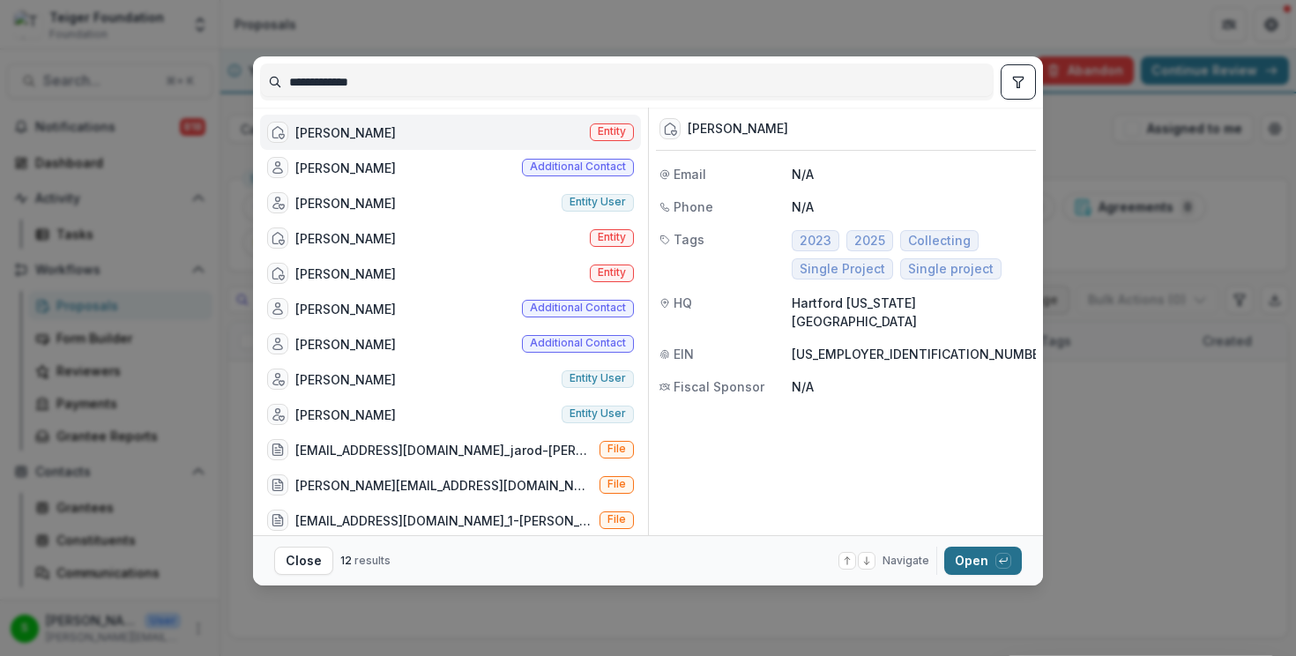
click at [976, 565] on button "Open with enter key" at bounding box center [983, 561] width 78 height 28
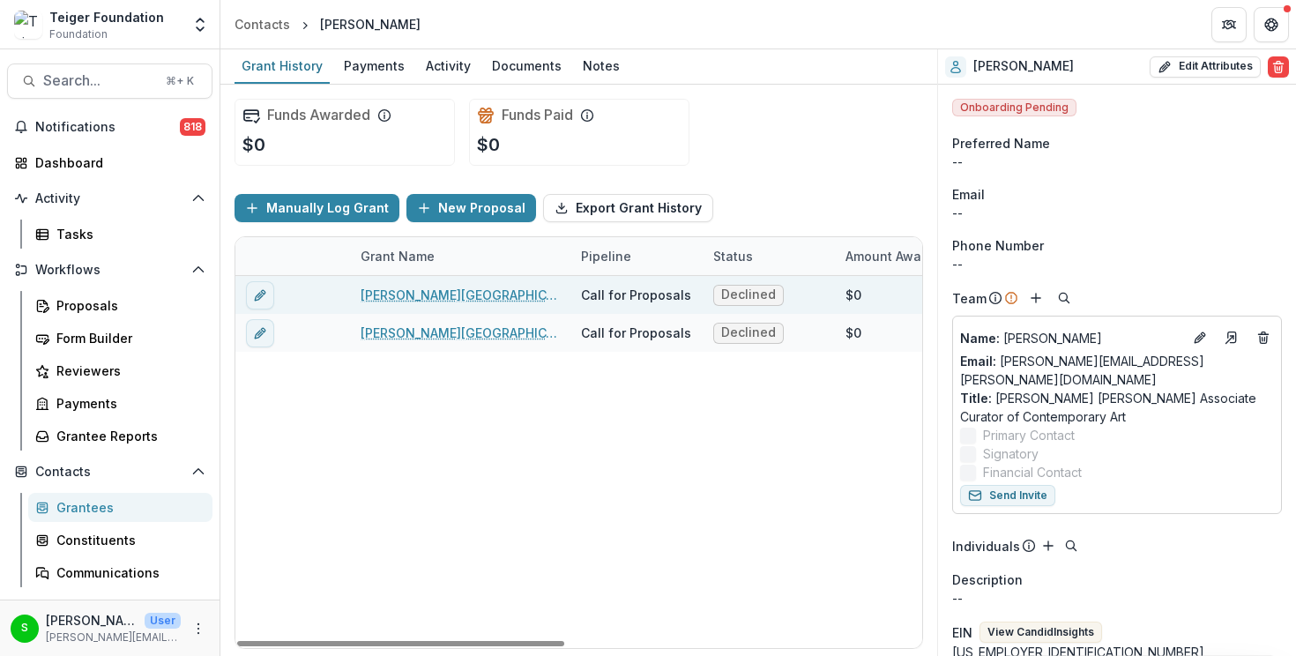
click at [391, 290] on link "[PERSON_NAME][GEOGRAPHIC_DATA]" at bounding box center [460, 295] width 199 height 19
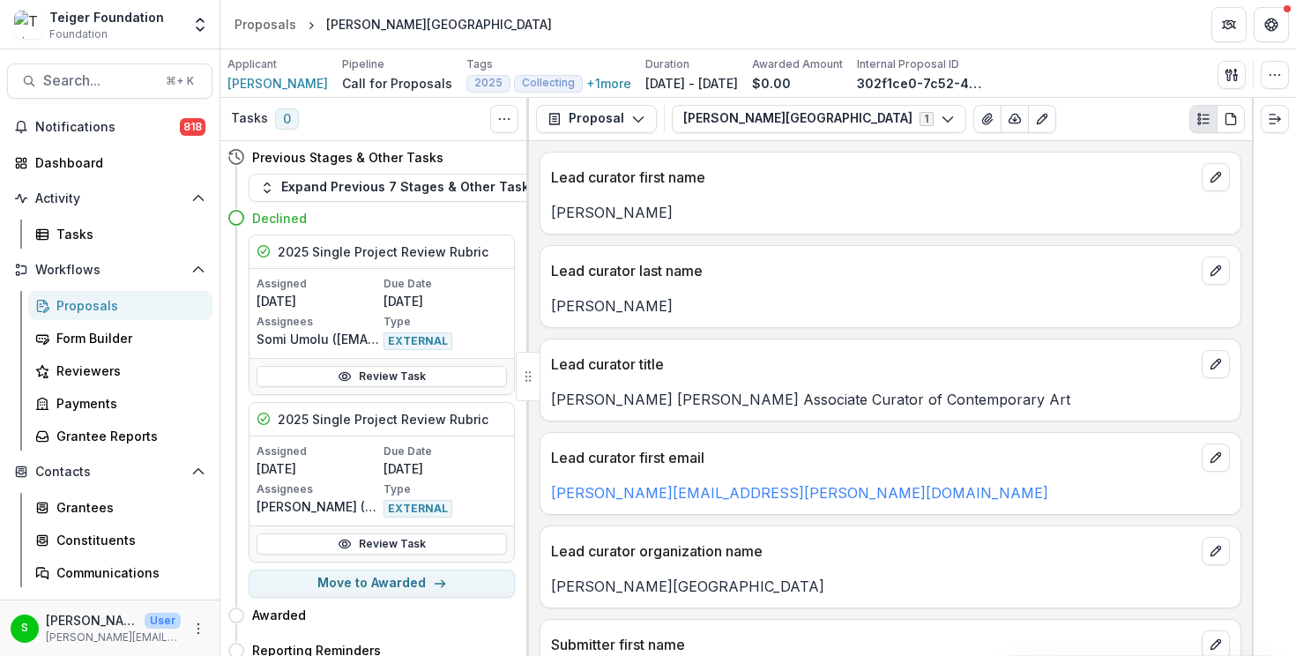
click at [669, 311] on p "[PERSON_NAME]" at bounding box center [890, 305] width 679 height 21
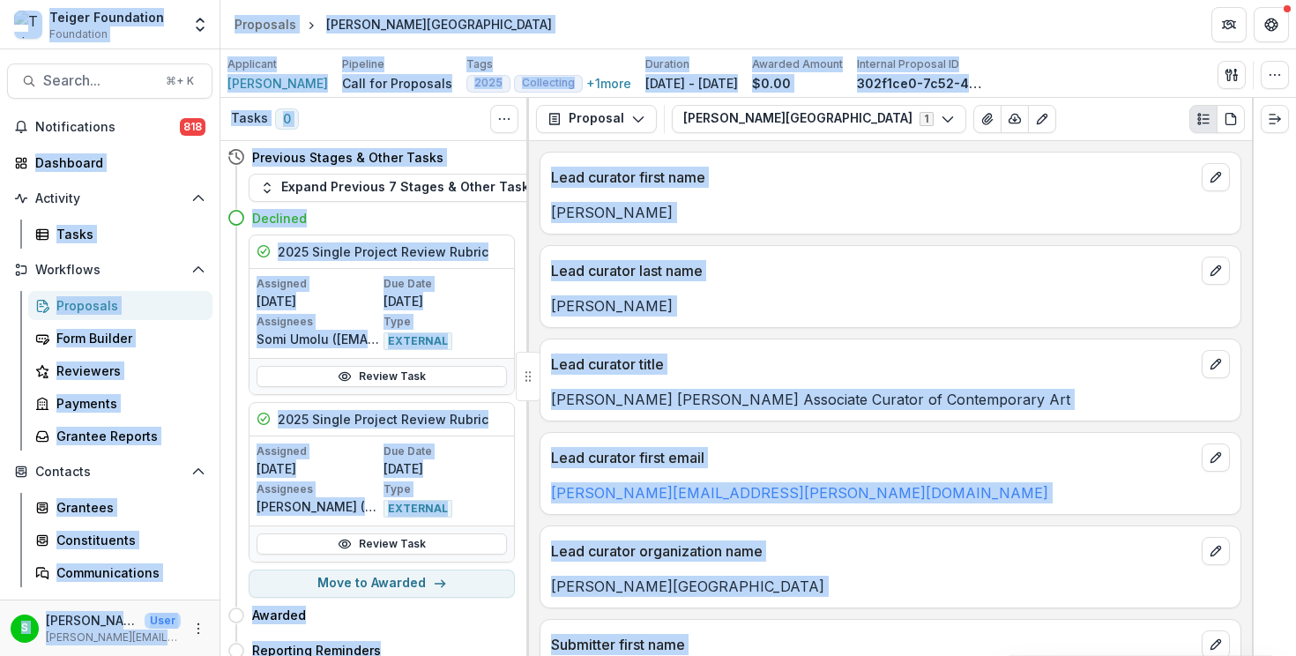
copy body "Loremi Dolorsitam Consectetu Adipiscinge Seddoe Temporinci Utlaboreet Doloremag…"
click at [588, 305] on p "[PERSON_NAME]" at bounding box center [890, 305] width 679 height 21
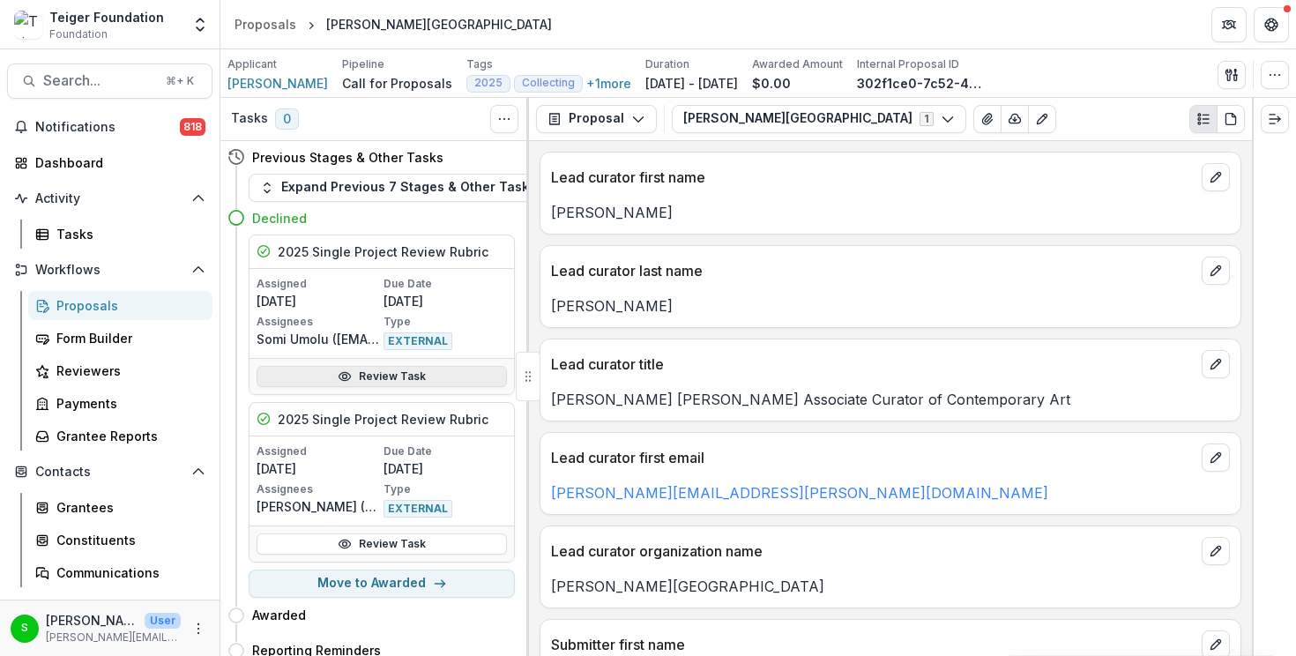
click at [423, 375] on link "Review Task" at bounding box center [382, 376] width 250 height 21
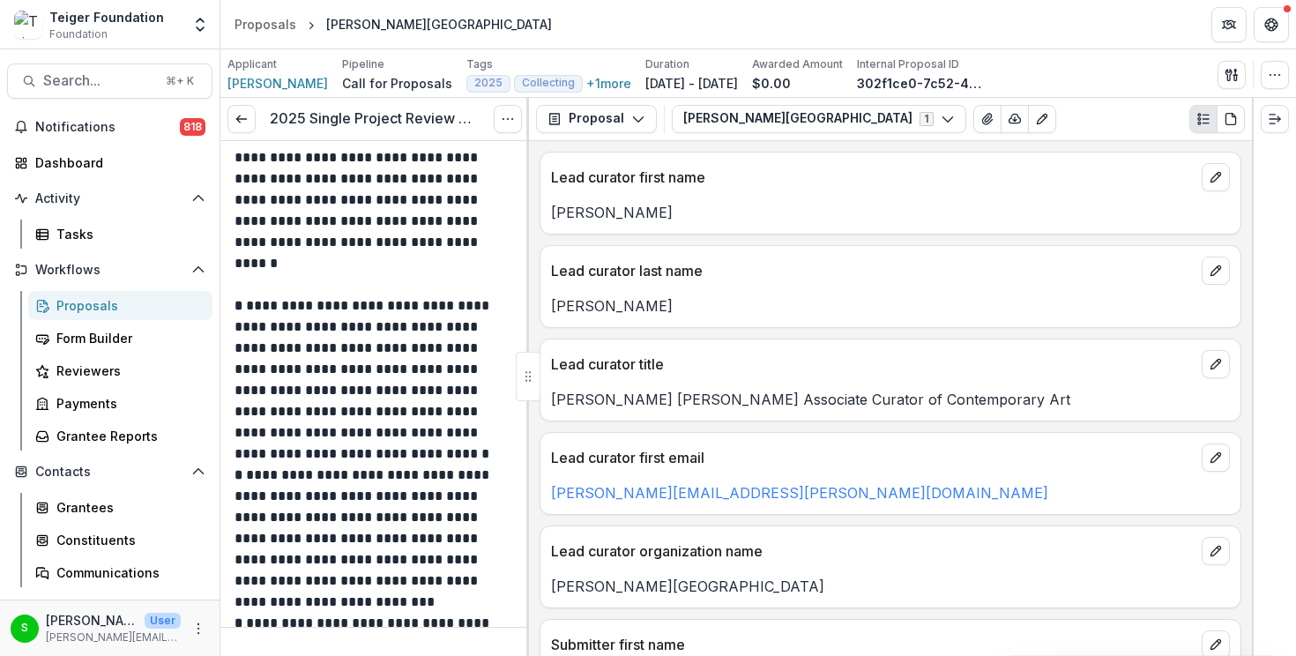
scroll to position [4225, 0]
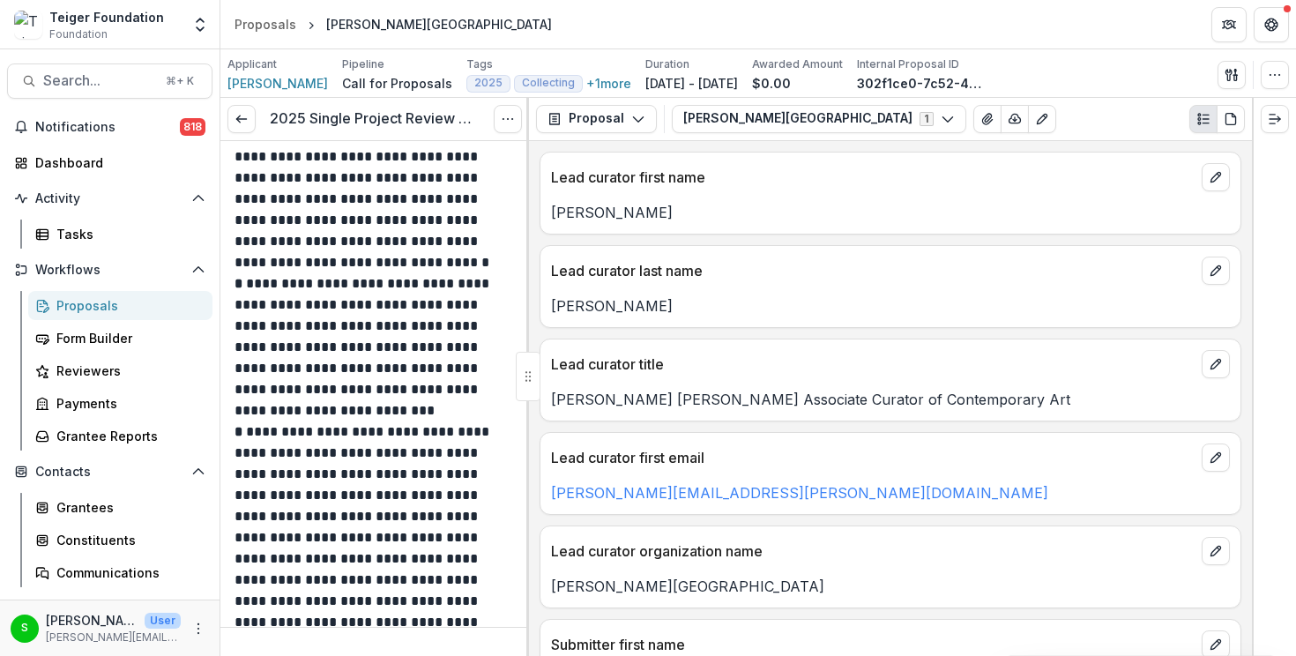
click at [424, 376] on p "**********" at bounding box center [372, 347] width 275 height 148
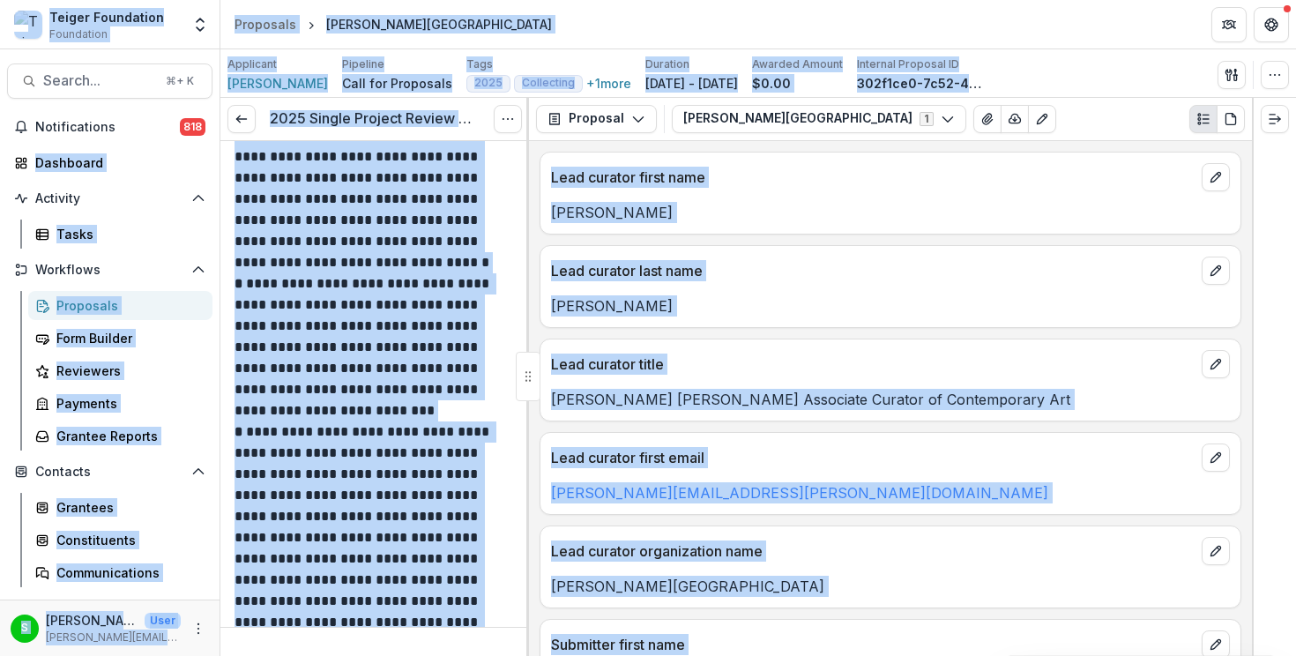
copy body "Loremi Dolorsitam Consectetu Adipiscinge Seddoe Temporinci Utlaboreet Doloremag…"
click at [307, 309] on p "**********" at bounding box center [372, 347] width 275 height 148
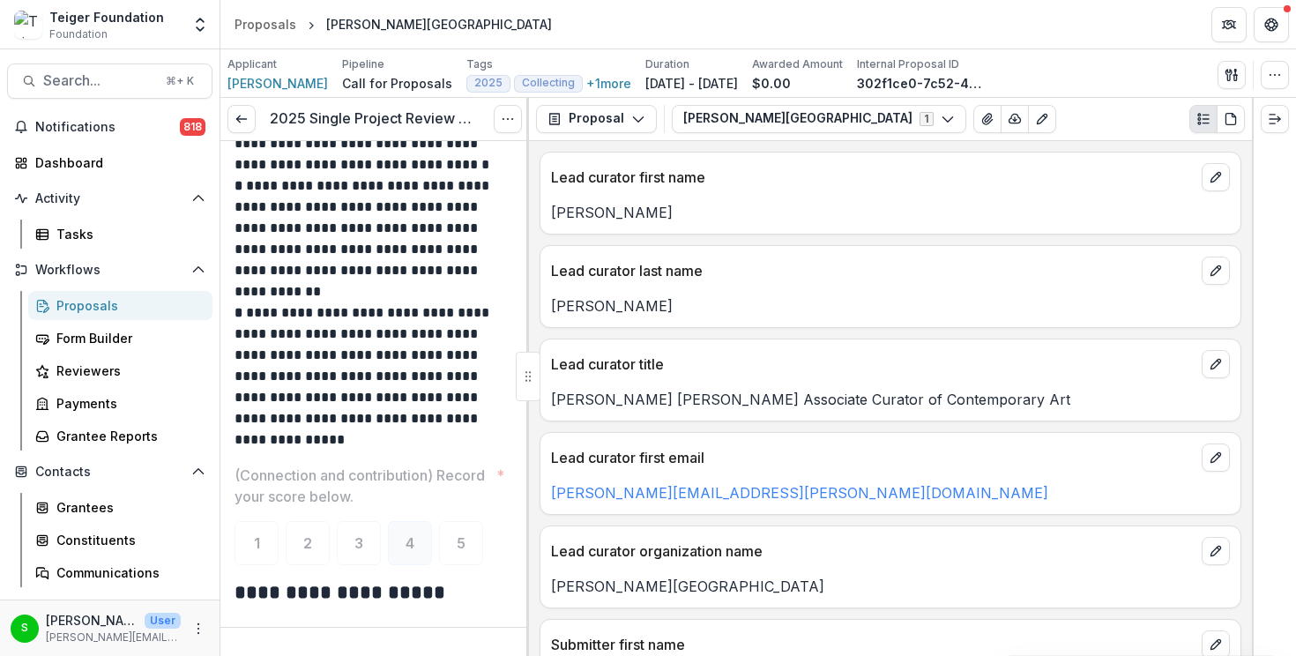
scroll to position [2640, 0]
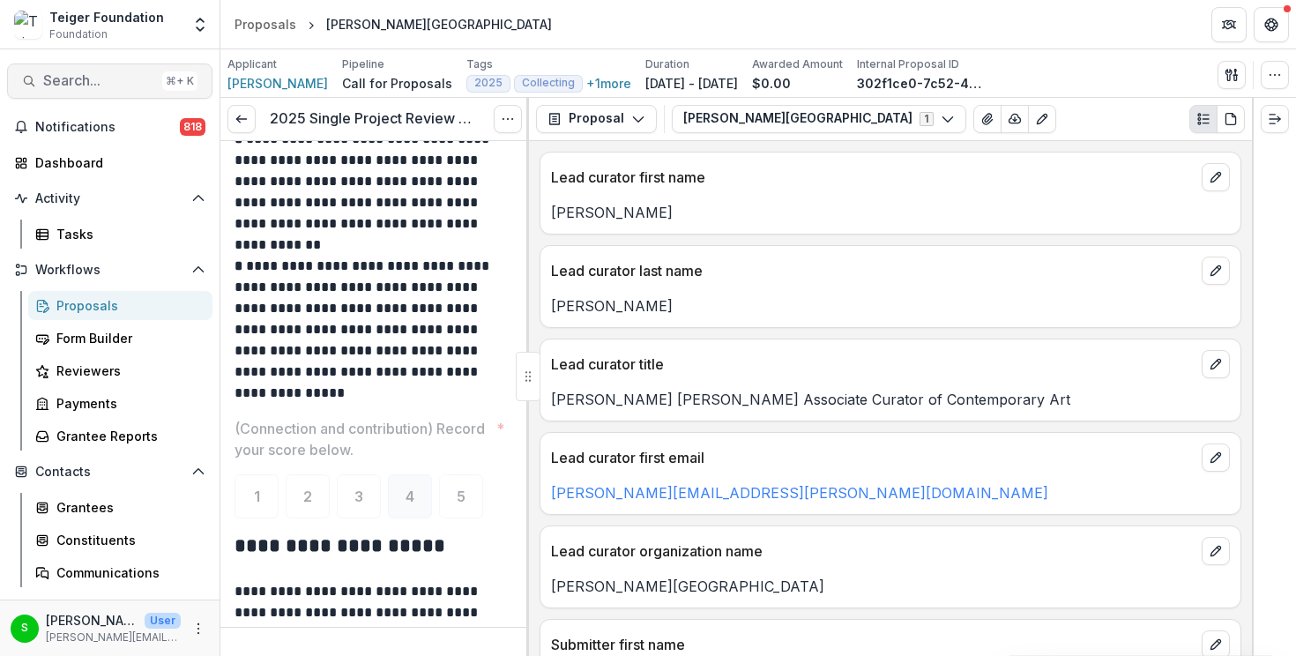
click at [88, 81] on span "Search..." at bounding box center [99, 80] width 112 height 17
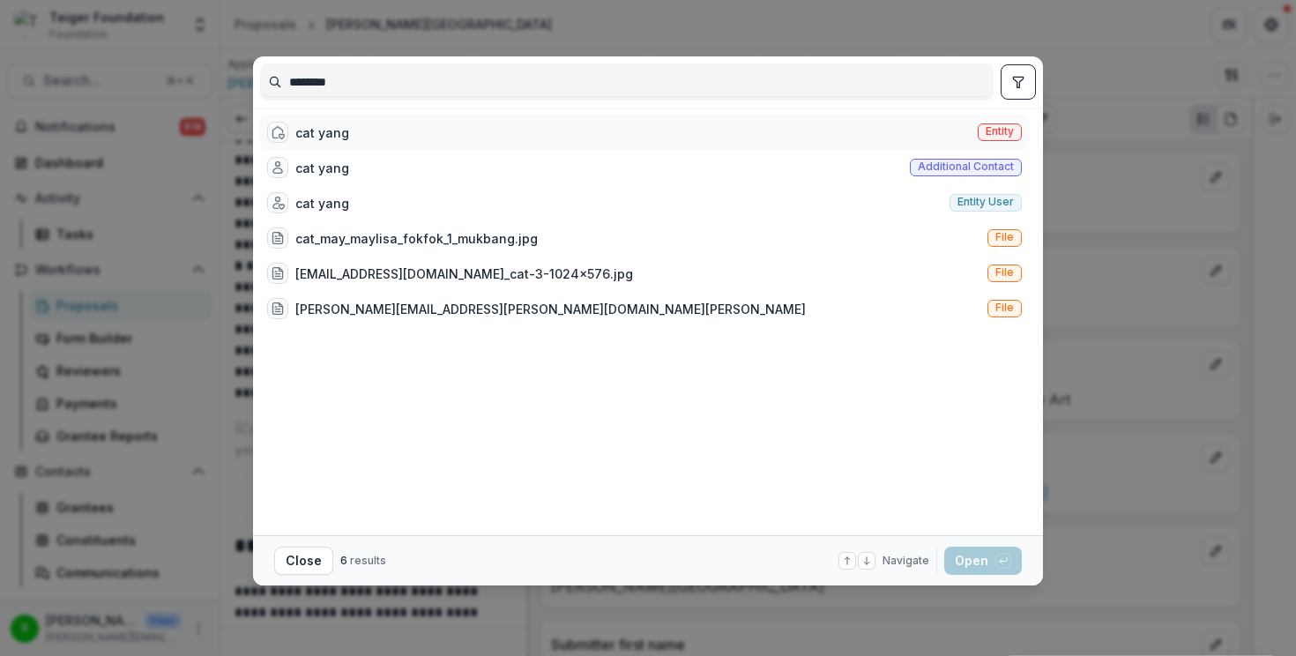
type input "********"
click at [385, 138] on div "cat yang Entity" at bounding box center [644, 132] width 769 height 35
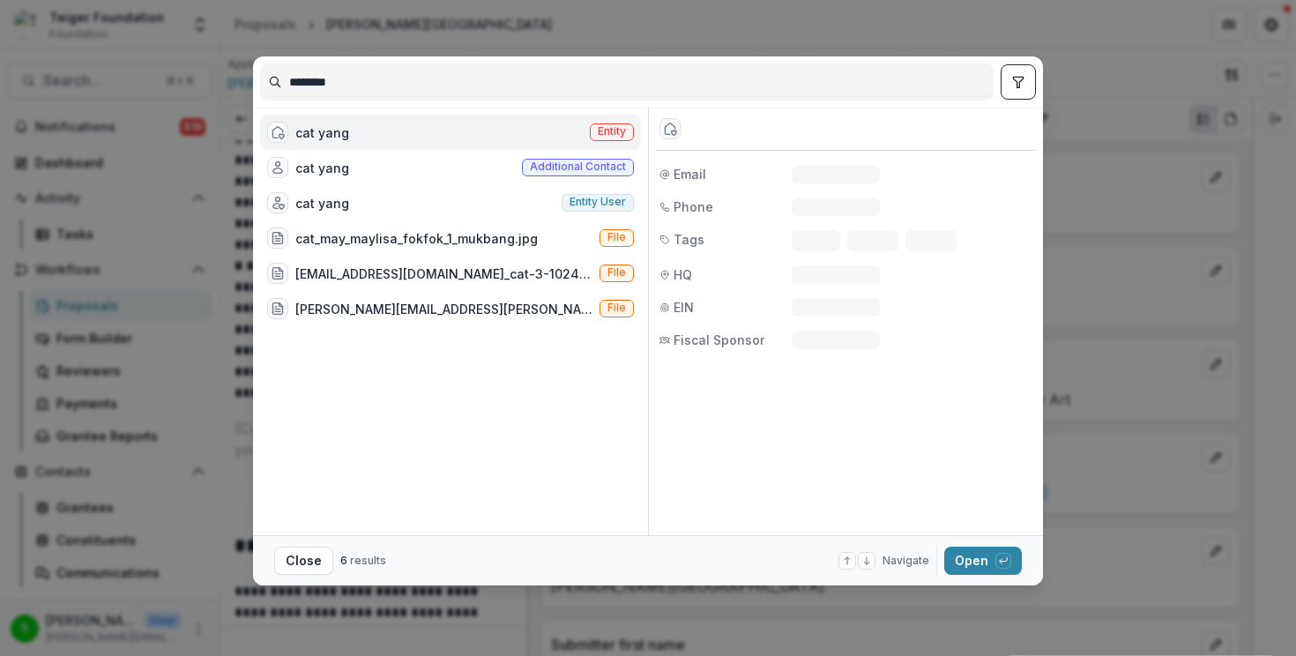
click at [385, 138] on div "cat yang Entity" at bounding box center [450, 132] width 381 height 35
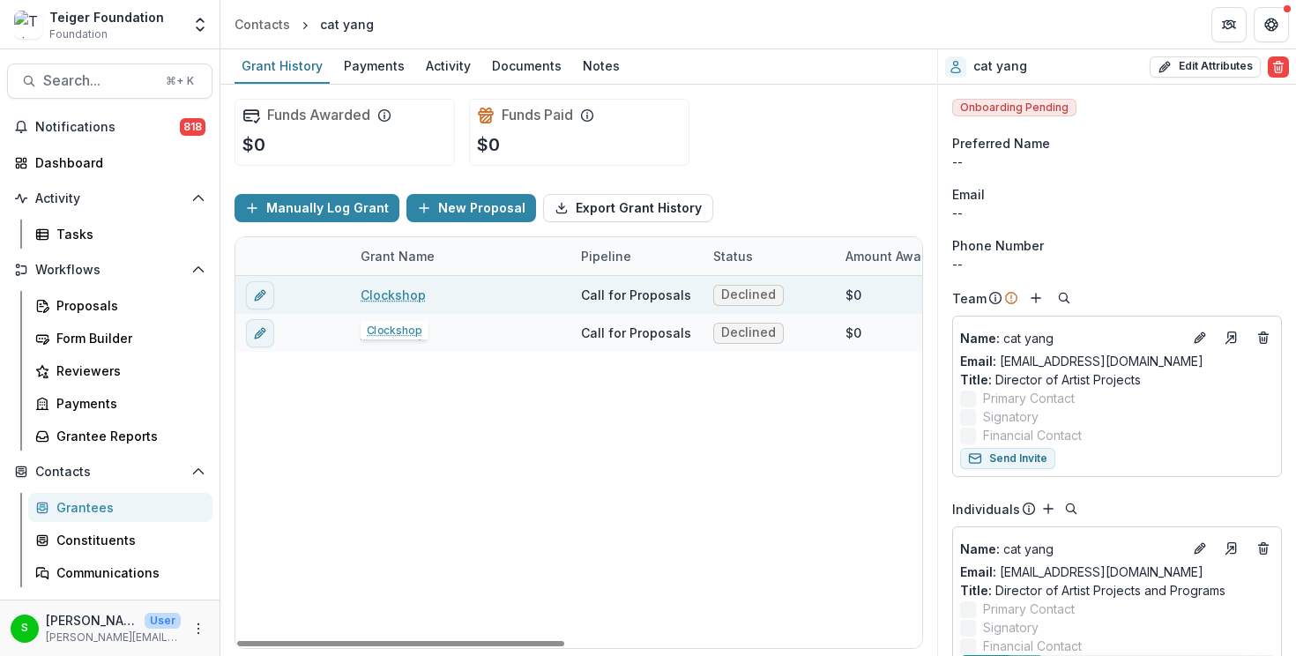
click at [406, 296] on link "Clockshop" at bounding box center [393, 295] width 65 height 19
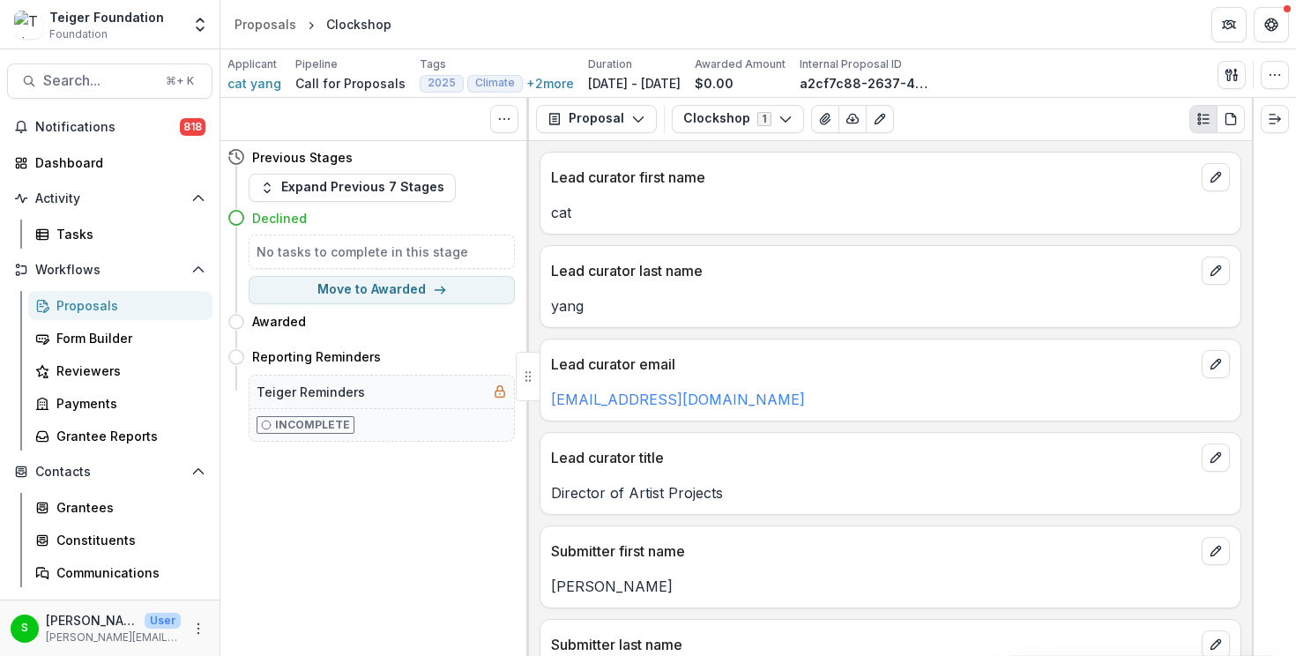
click at [745, 315] on p "yang" at bounding box center [890, 305] width 679 height 21
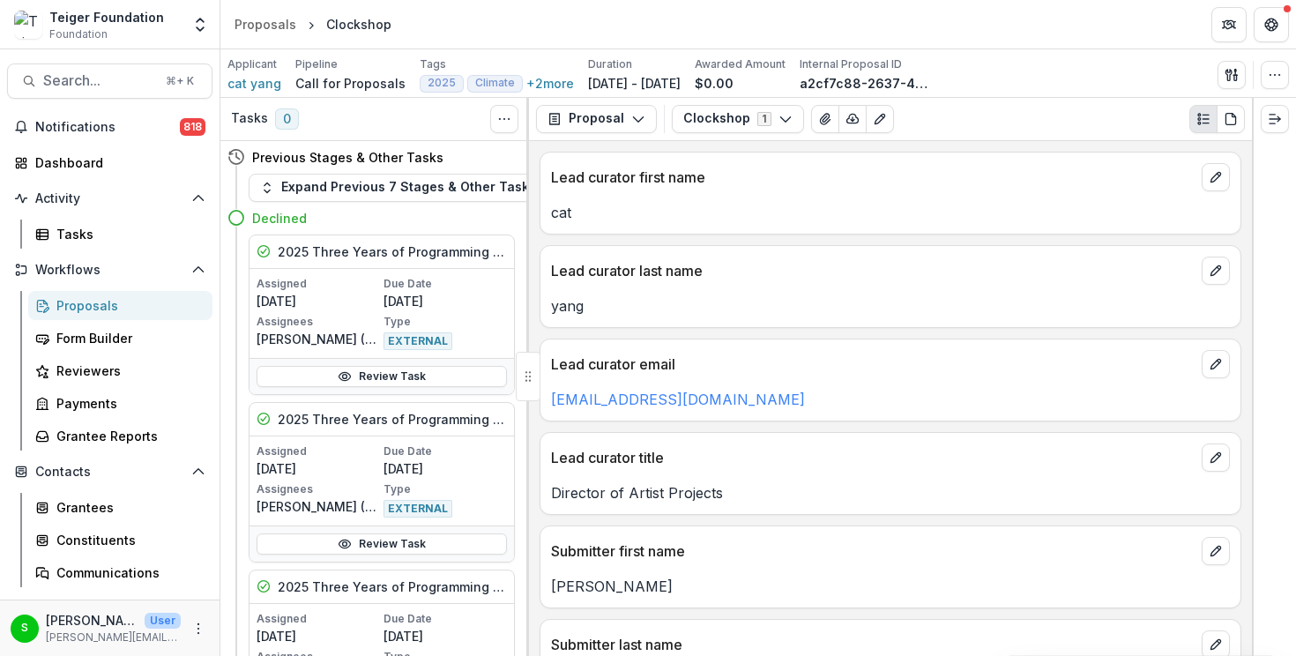
click at [725, 307] on p "yang" at bounding box center [890, 305] width 679 height 21
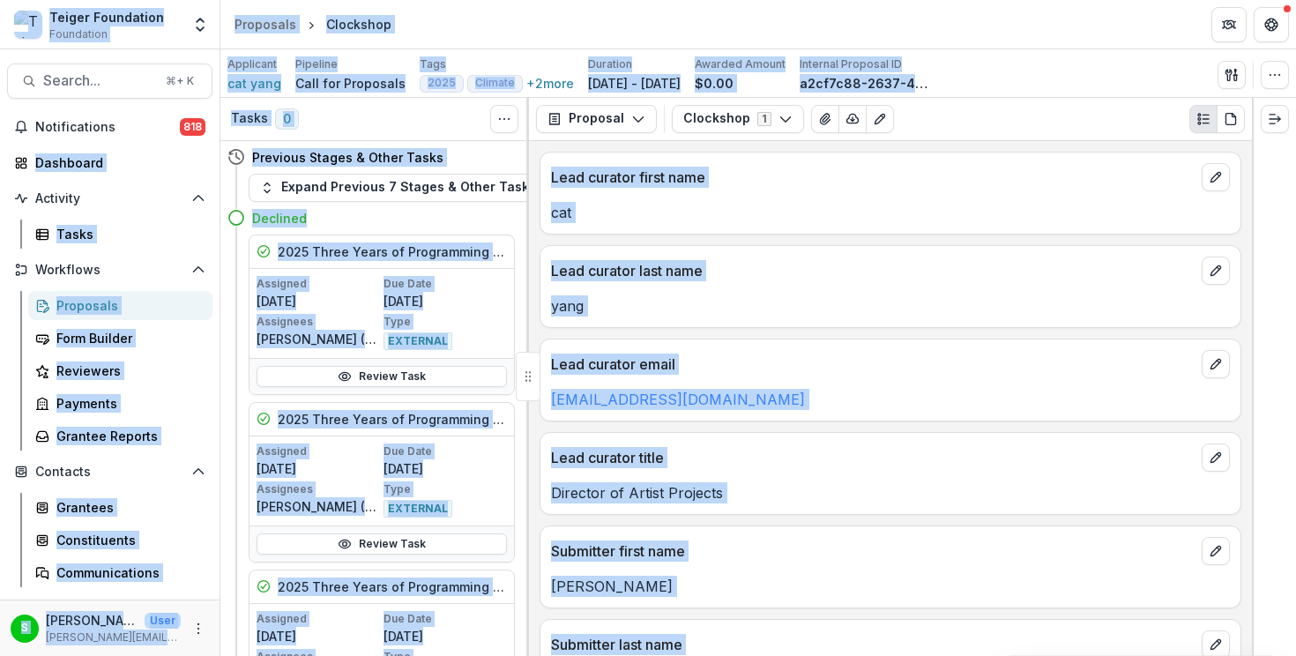
copy body "Loremi Dolorsitam Consectetu Adipiscinge Seddoe Temporinci Utlaboreet Doloremag…"
click at [110, 91] on button "Search... ⌘ + K" at bounding box center [109, 80] width 205 height 35
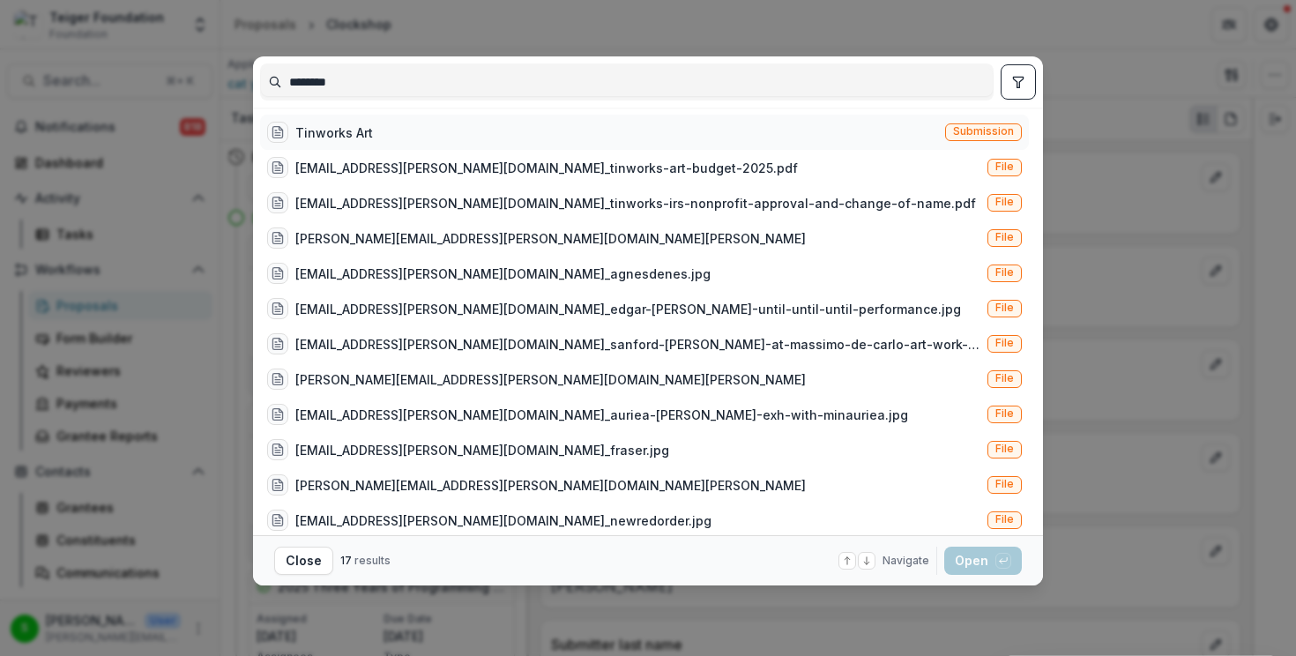
type input "********"
click at [337, 123] on div "Tinworks Art" at bounding box center [334, 132] width 78 height 19
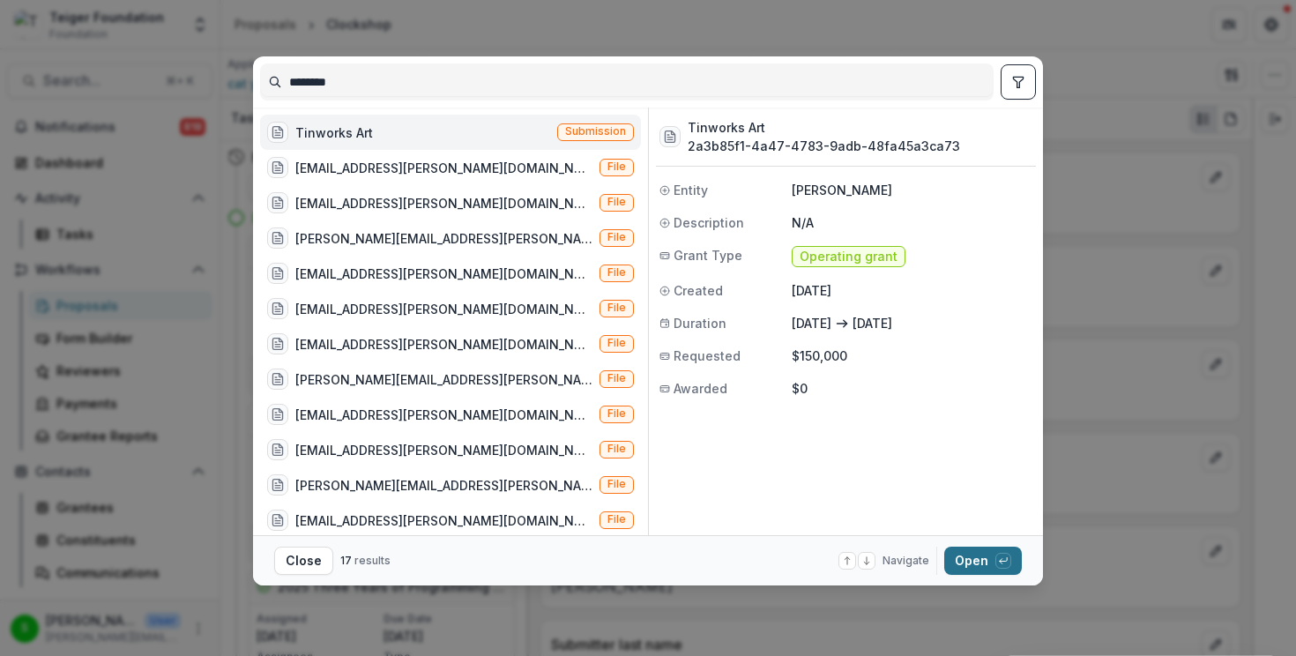
click at [974, 554] on button "Open with enter key" at bounding box center [983, 561] width 78 height 28
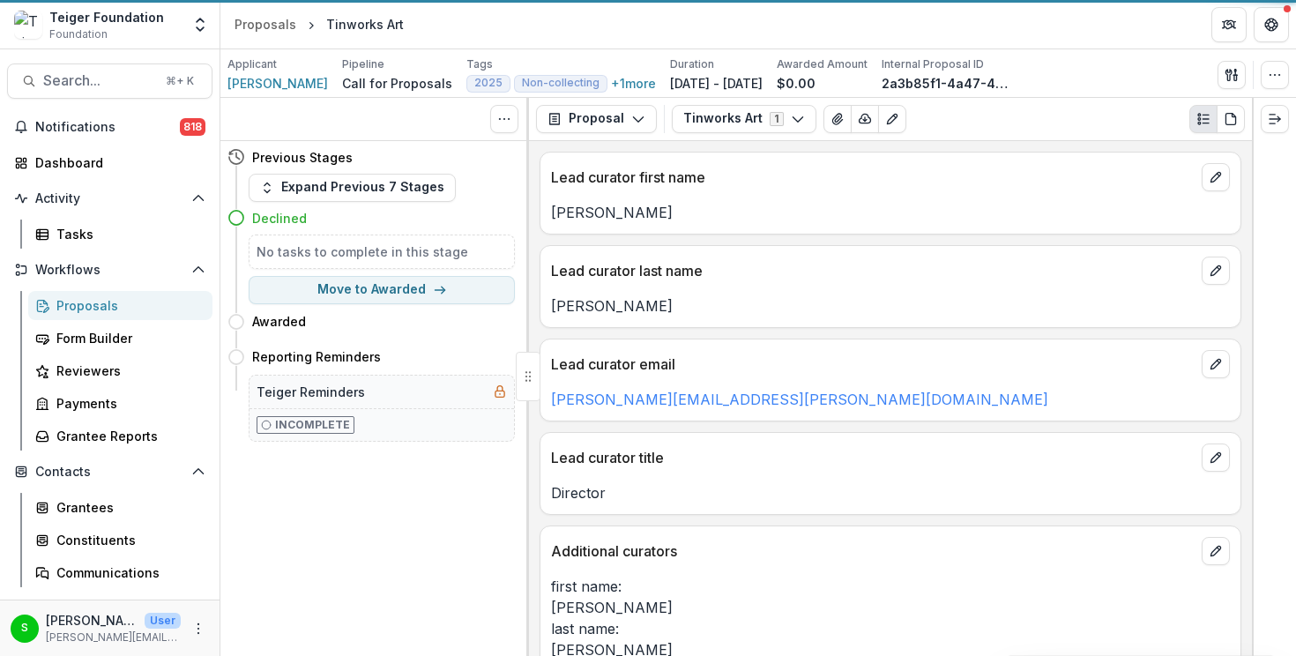
click at [974, 554] on p "Additional curators" at bounding box center [873, 550] width 644 height 21
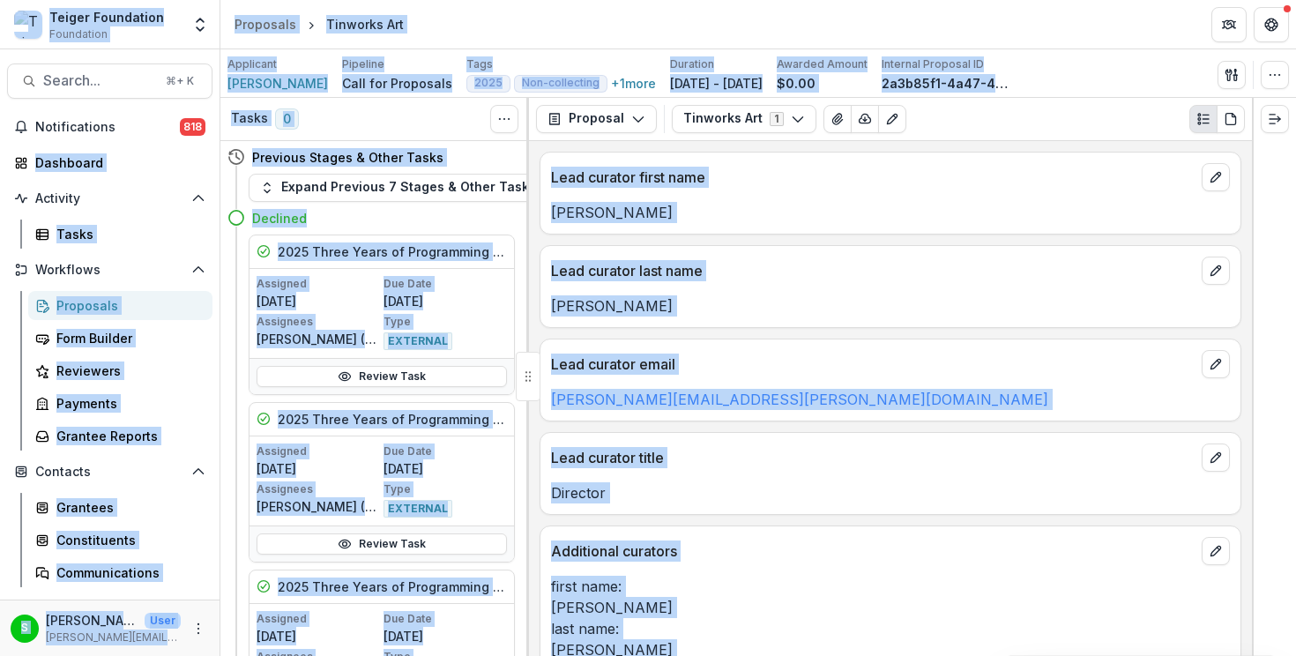
copy body "Loremi Dolorsitam Consectetu Adipiscinge Seddoe Temporinci Utlaboreet Doloremag…"
